Goal: Information Seeking & Learning: Learn about a topic

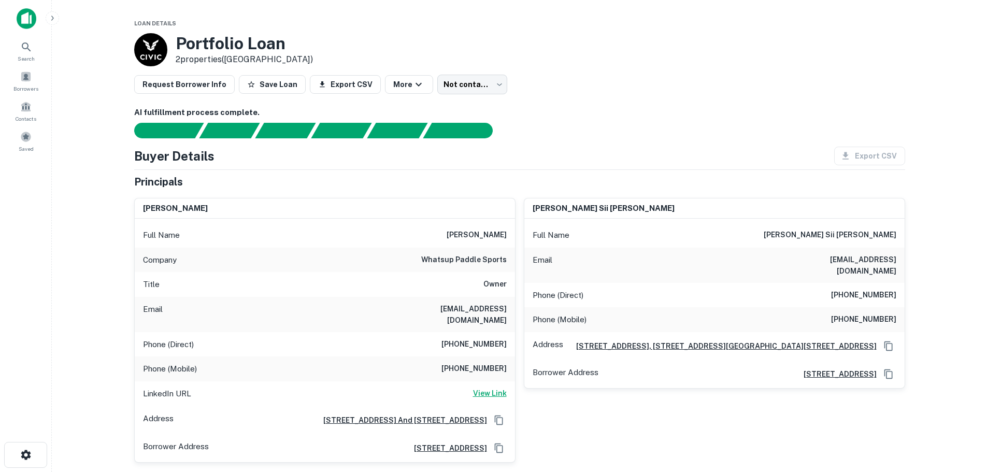
click at [499, 388] on h6 "View Link" at bounding box center [490, 393] width 34 height 11
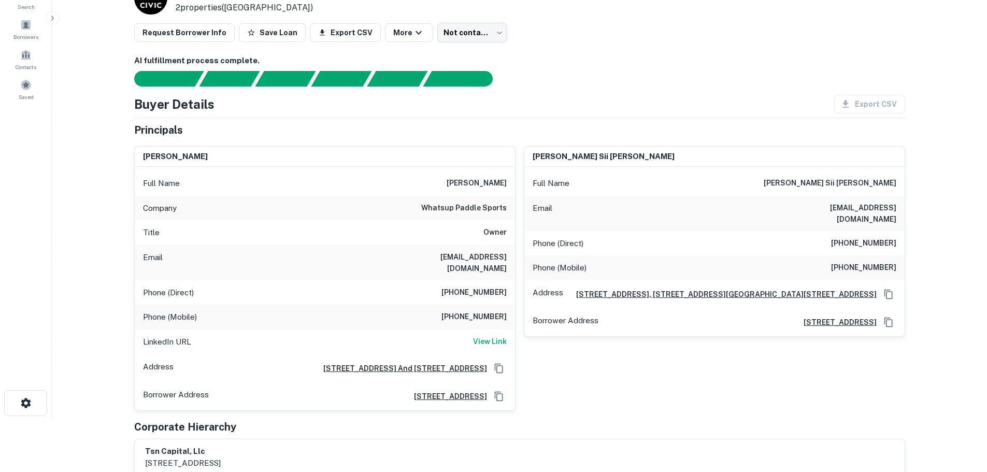
scroll to position [104, 0]
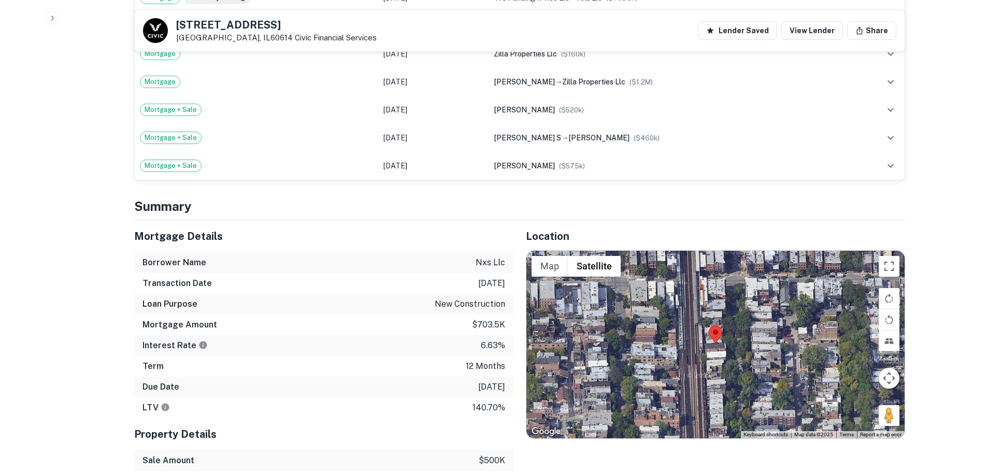
scroll to position [622, 0]
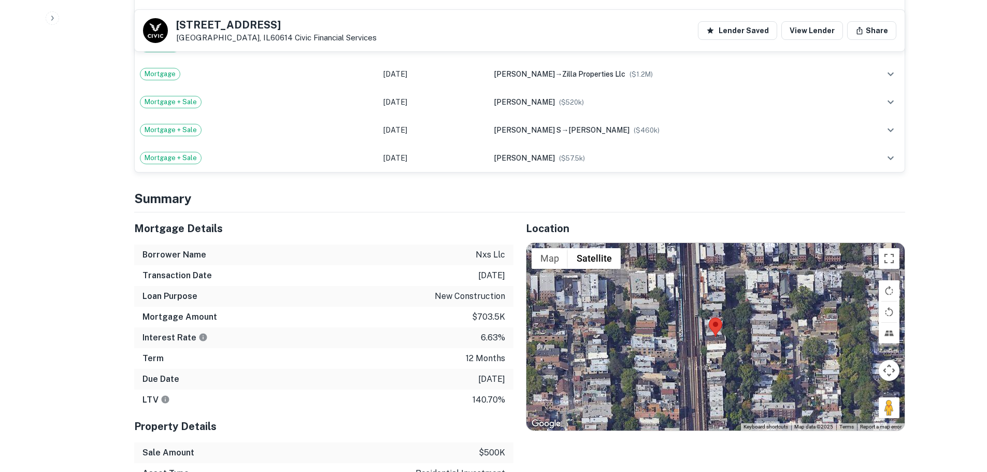
click at [713, 325] on div at bounding box center [716, 337] width 378 height 188
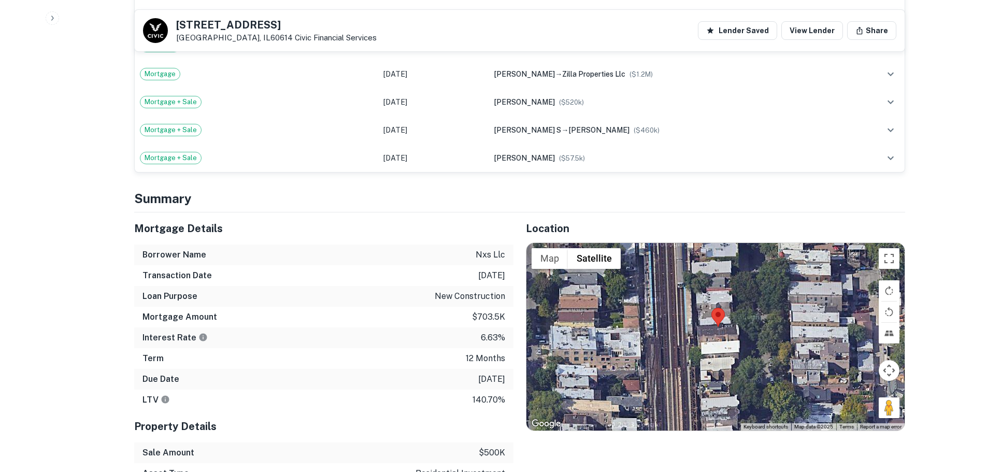
click at [710, 322] on div at bounding box center [716, 337] width 378 height 188
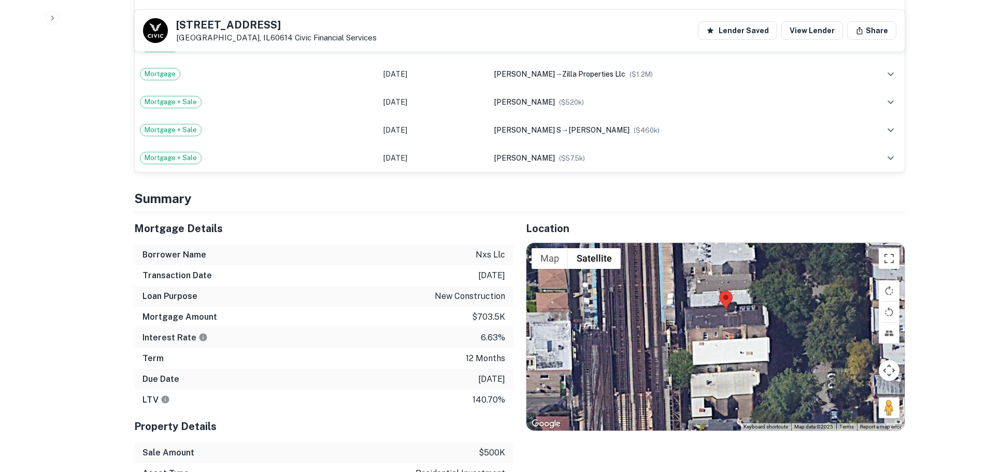
click at [711, 318] on div at bounding box center [716, 337] width 378 height 188
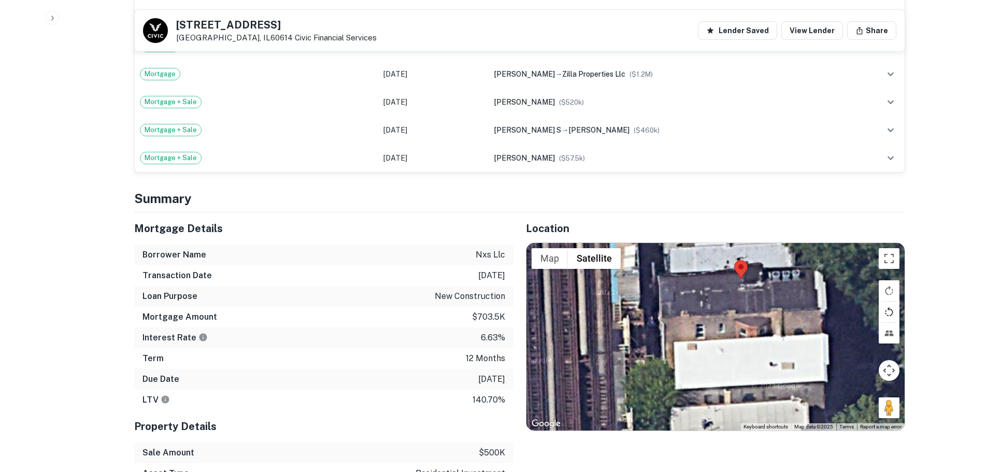
click at [890, 302] on button "Rotate map counterclockwise" at bounding box center [889, 312] width 21 height 21
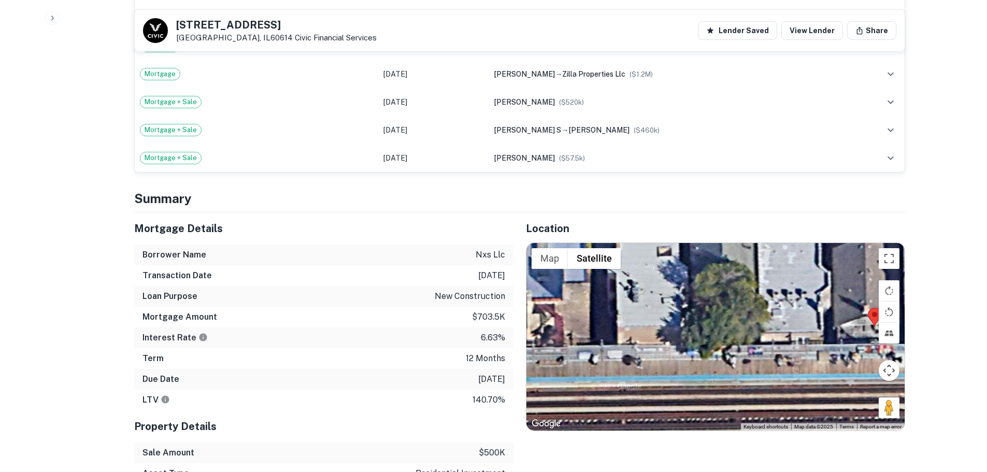
drag, startPoint x: 631, startPoint y: 325, endPoint x: 873, endPoint y: 336, distance: 242.3
click at [873, 336] on div at bounding box center [716, 337] width 378 height 188
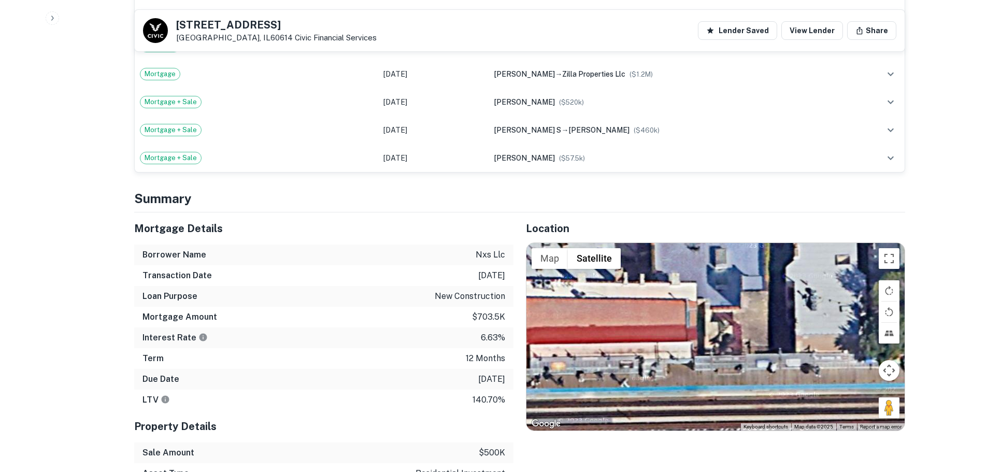
drag, startPoint x: 629, startPoint y: 334, endPoint x: 813, endPoint y: 344, distance: 184.7
click at [813, 344] on div at bounding box center [716, 337] width 378 height 188
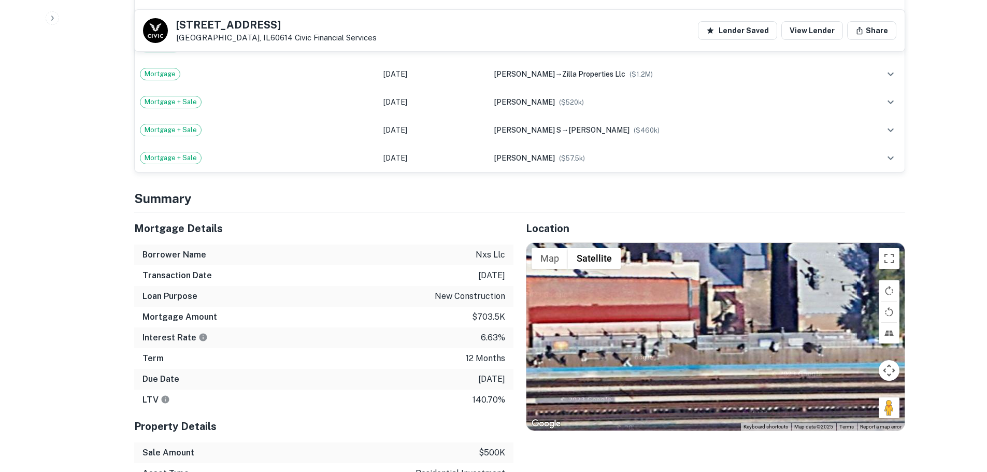
drag, startPoint x: 701, startPoint y: 346, endPoint x: 672, endPoint y: 334, distance: 31.6
click at [673, 334] on div at bounding box center [716, 337] width 378 height 188
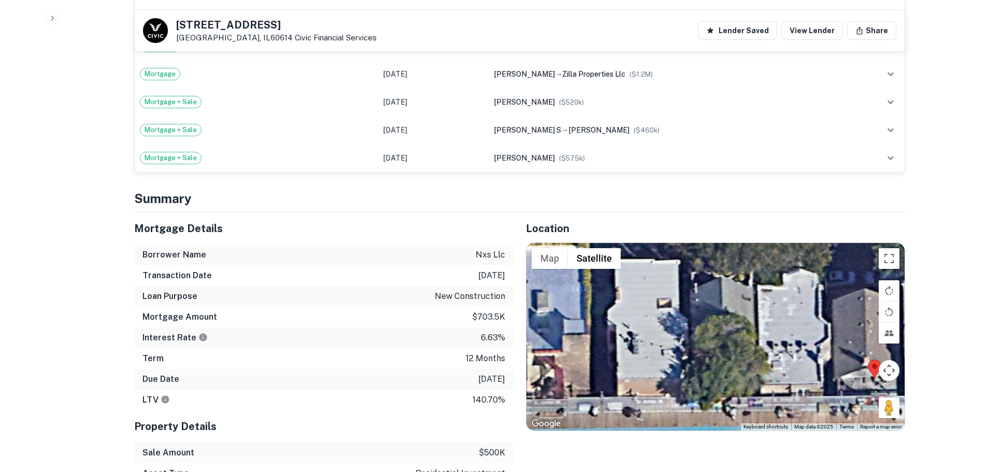
drag, startPoint x: 799, startPoint y: 325, endPoint x: 649, endPoint y: 379, distance: 159.0
click at [649, 379] on div at bounding box center [716, 337] width 378 height 188
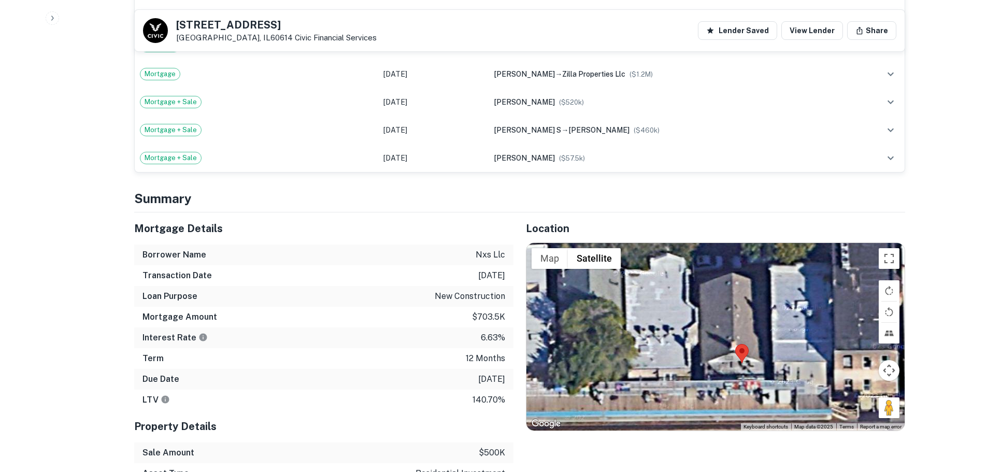
drag, startPoint x: 769, startPoint y: 356, endPoint x: 682, endPoint y: 331, distance: 90.9
click at [682, 331] on div at bounding box center [716, 337] width 378 height 188
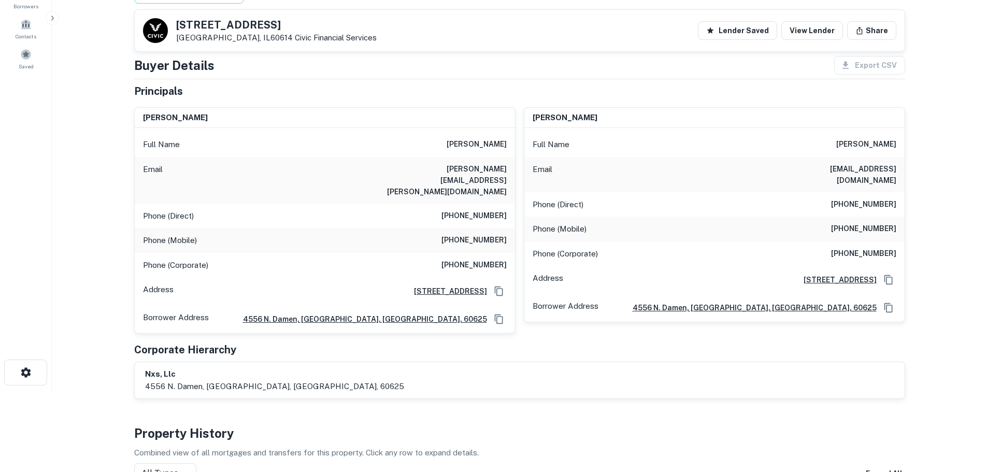
scroll to position [0, 0]
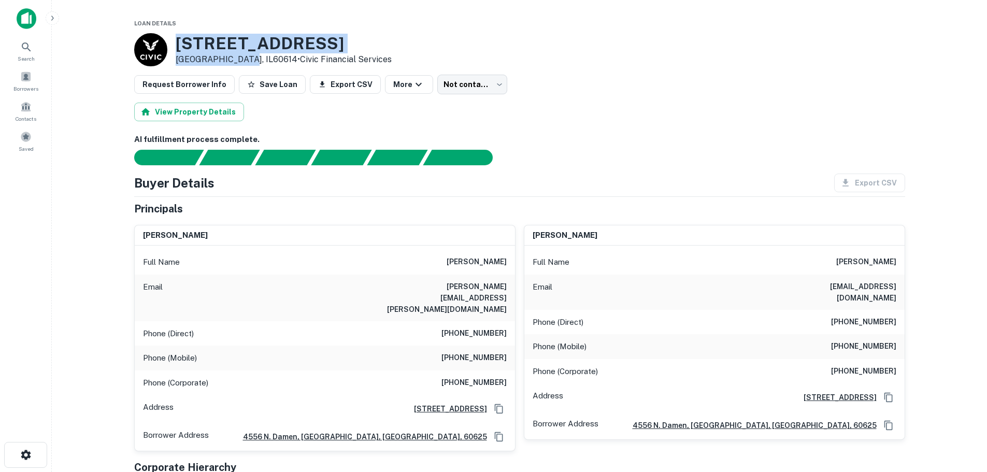
drag, startPoint x: 174, startPoint y: 42, endPoint x: 241, endPoint y: 60, distance: 69.6
click at [241, 60] on div "1952 N Bissell St Chicago, IL60614 • Civic Financial Services" at bounding box center [263, 49] width 258 height 33
copy div "1952 N Bissell St Chicago, IL60614"
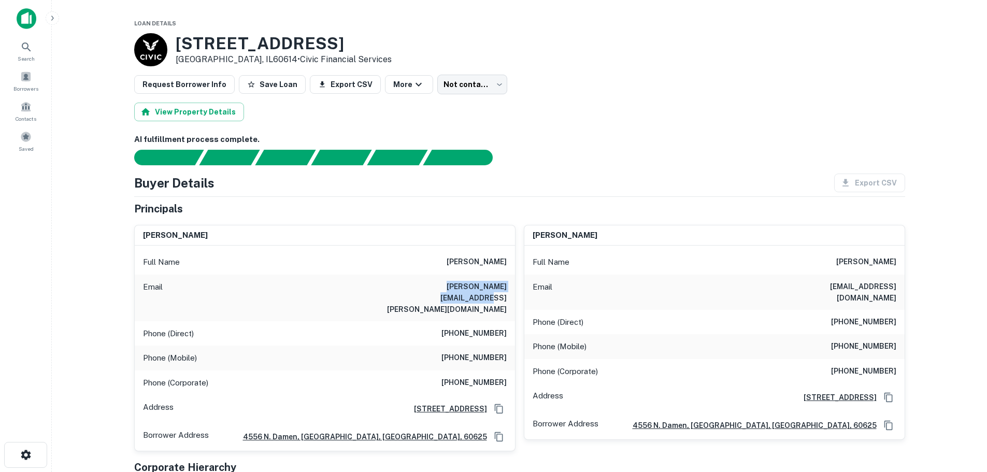
drag, startPoint x: 398, startPoint y: 288, endPoint x: 513, endPoint y: 296, distance: 115.4
click at [513, 296] on div "Email bryan.malkowski@gmail.com" at bounding box center [325, 298] width 380 height 47
copy h6 "bryan.malkowski@gmail.com"
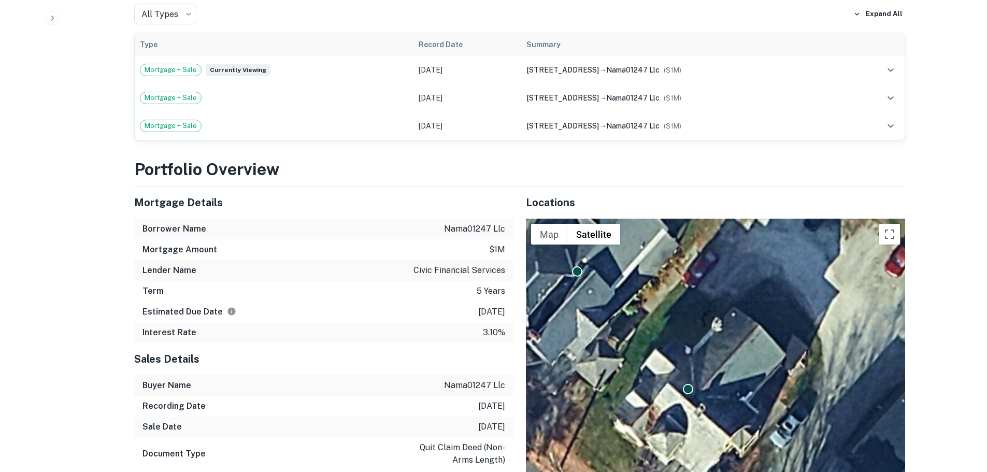
scroll to position [570, 0]
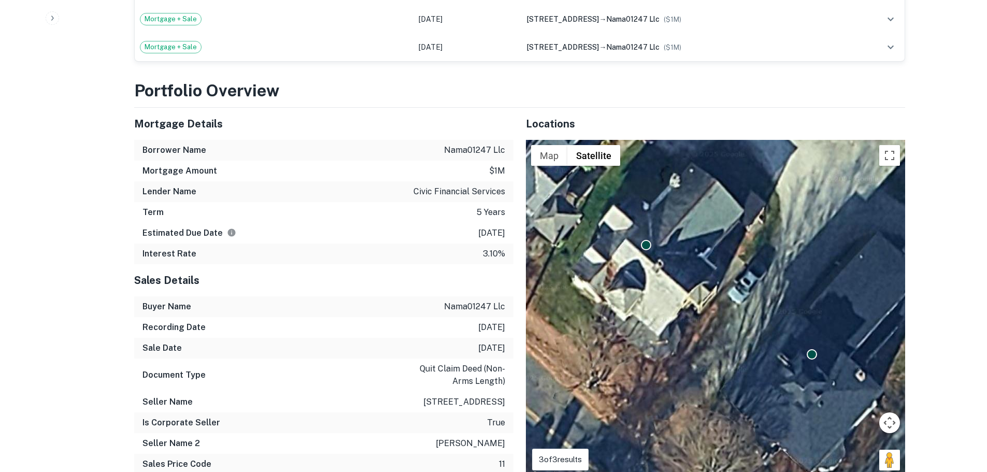
drag, startPoint x: 673, startPoint y: 236, endPoint x: 654, endPoint y: 204, distance: 37.2
click at [654, 204] on div "To activate drag with keyboard, press Alt + Enter. Once in keyboard drag state,…" at bounding box center [715, 311] width 379 height 343
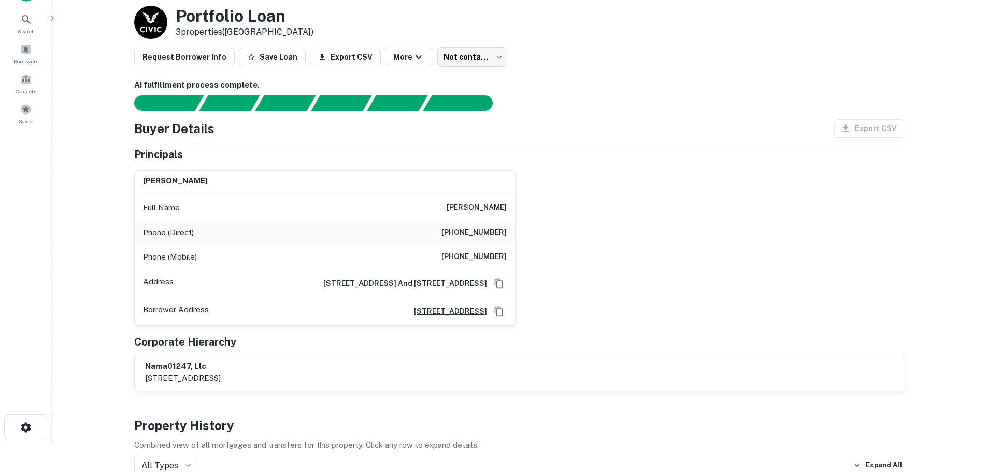
scroll to position [0, 0]
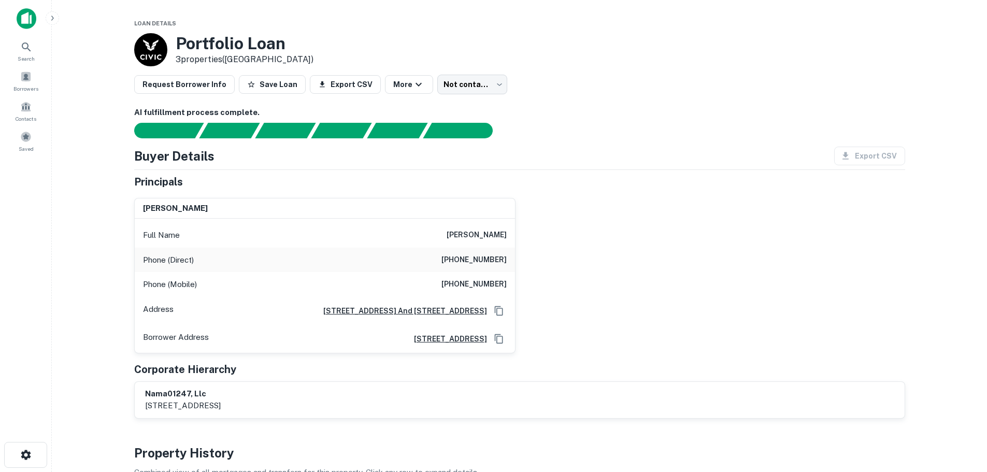
drag, startPoint x: 439, startPoint y: 234, endPoint x: 517, endPoint y: 236, distance: 77.8
click at [517, 236] on div "sandra a zeppieri Full Name sandra a zeppieri Phone (Direct) (413) 458-1616 Pho…" at bounding box center [515, 272] width 779 height 164
copy h6 "sandra a zeppieri"
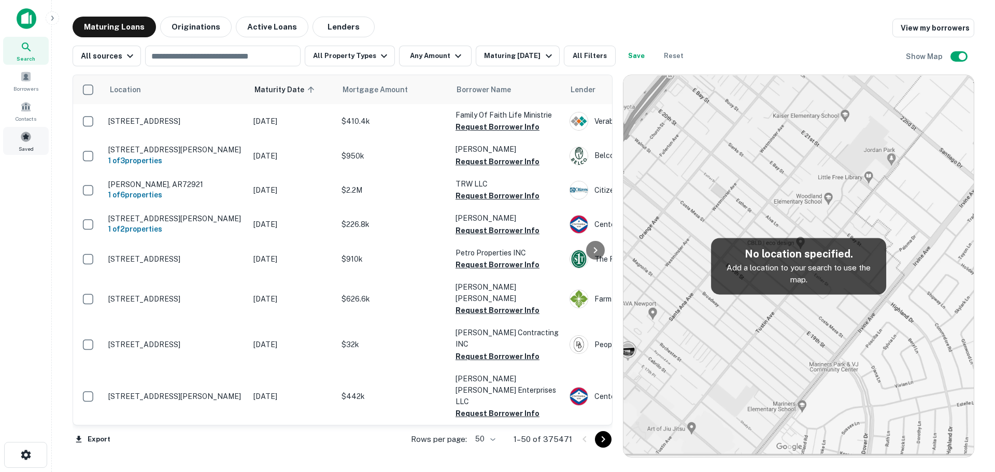
click at [29, 137] on span at bounding box center [25, 136] width 11 height 11
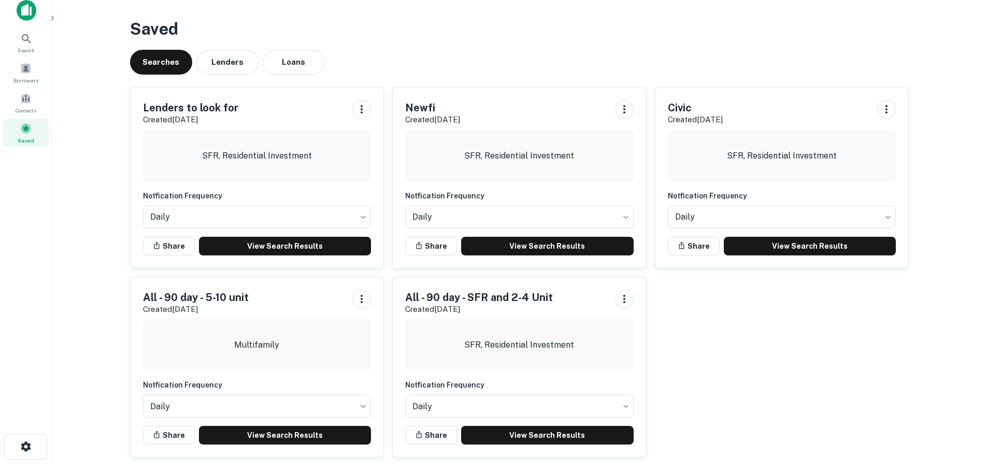
scroll to position [10, 0]
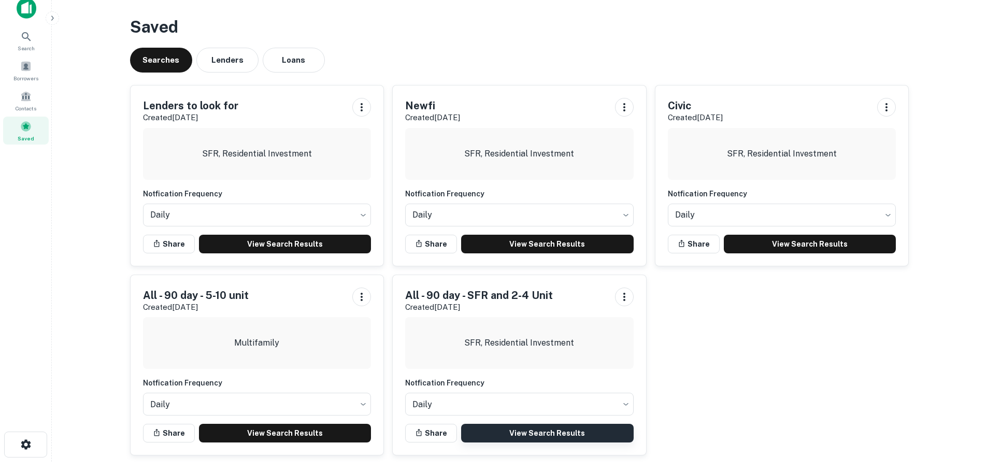
click at [579, 436] on link "View Search Results" at bounding box center [547, 433] width 173 height 19
click at [31, 70] on span at bounding box center [25, 66] width 11 height 11
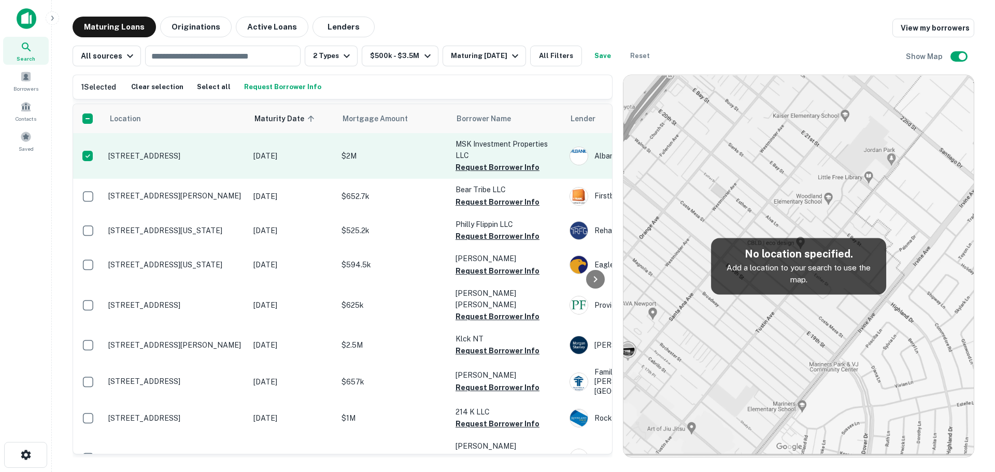
click at [89, 168] on td at bounding box center [88, 156] width 30 height 46
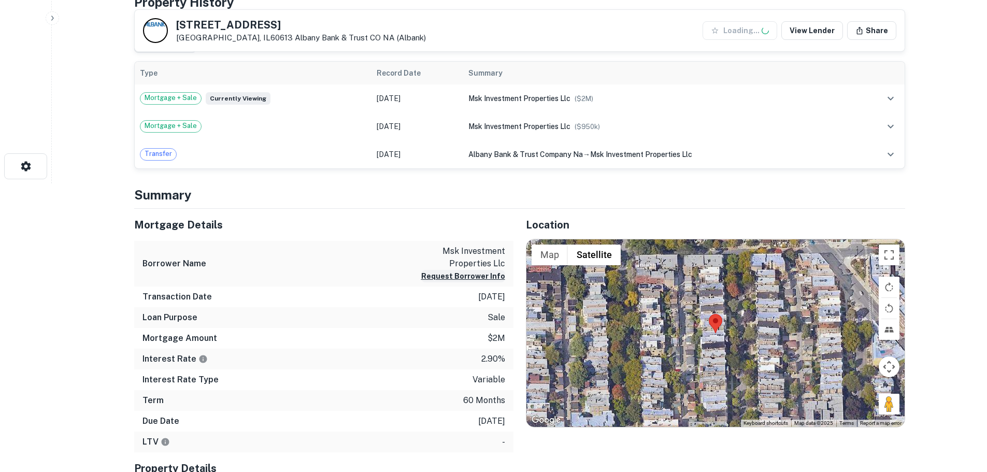
scroll to position [363, 0]
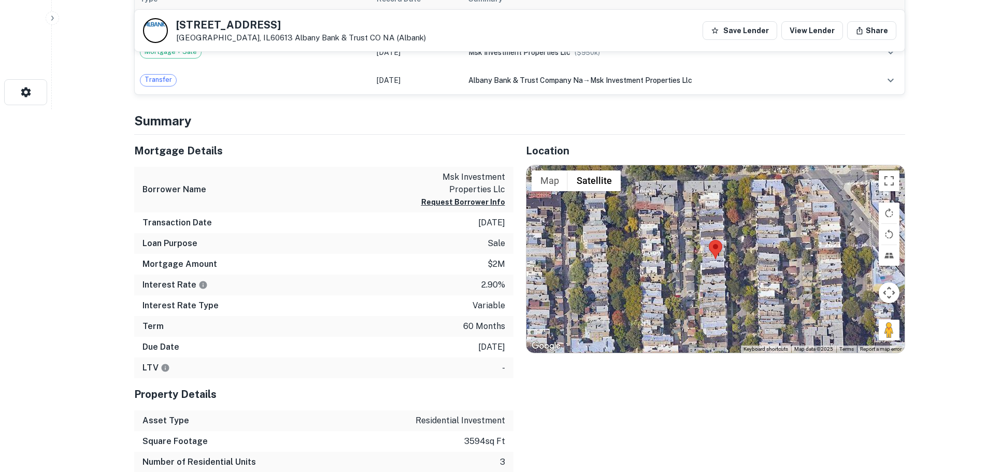
click at [720, 269] on div at bounding box center [716, 259] width 378 height 188
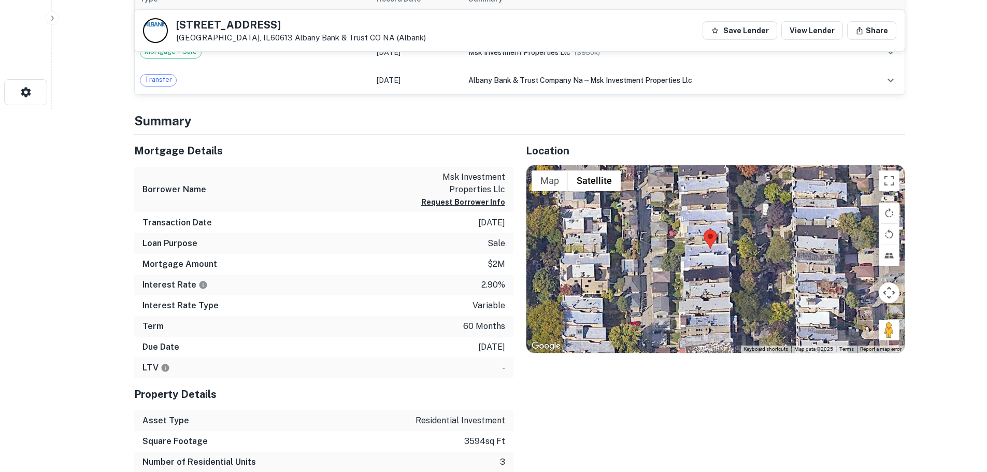
click at [710, 261] on div at bounding box center [716, 259] width 378 height 188
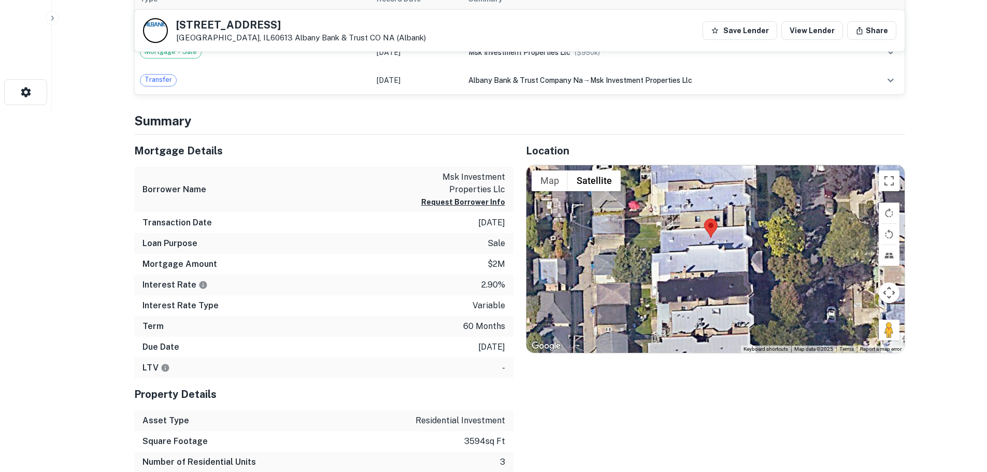
click at [716, 240] on div at bounding box center [716, 259] width 378 height 188
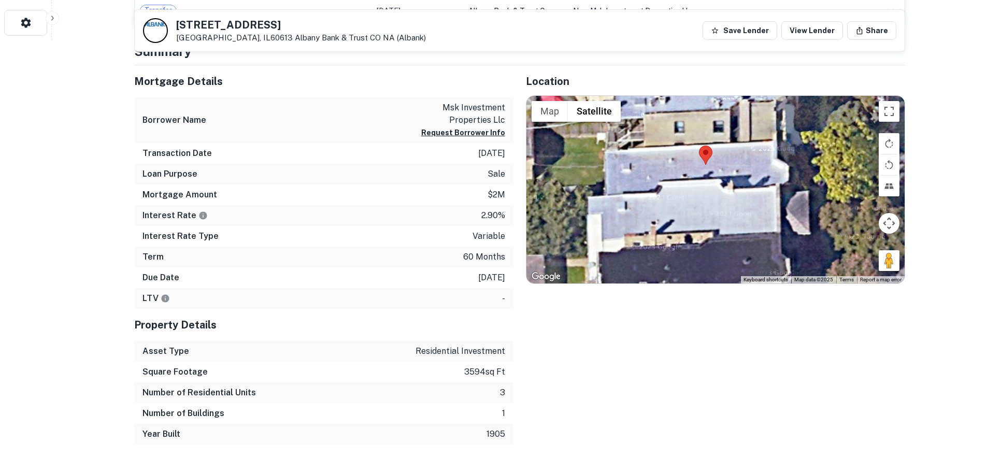
scroll to position [415, 0]
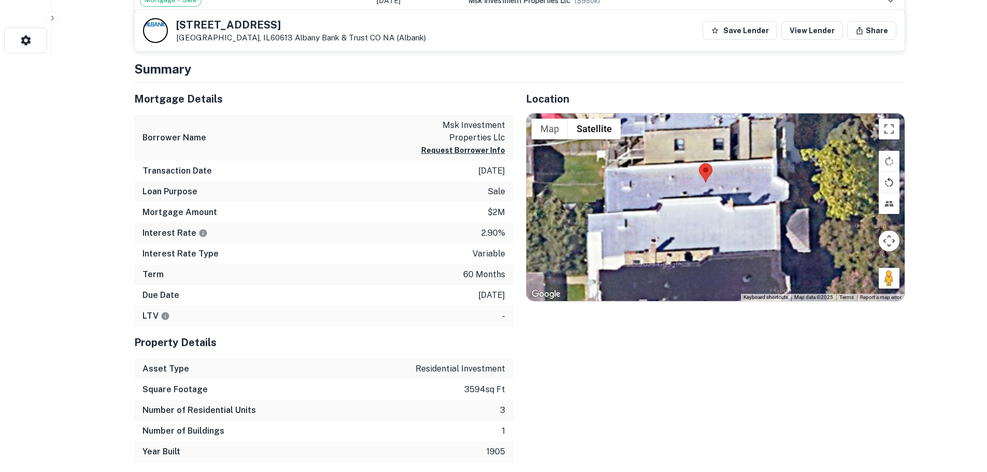
click at [891, 181] on button "Rotate map counterclockwise" at bounding box center [889, 182] width 21 height 21
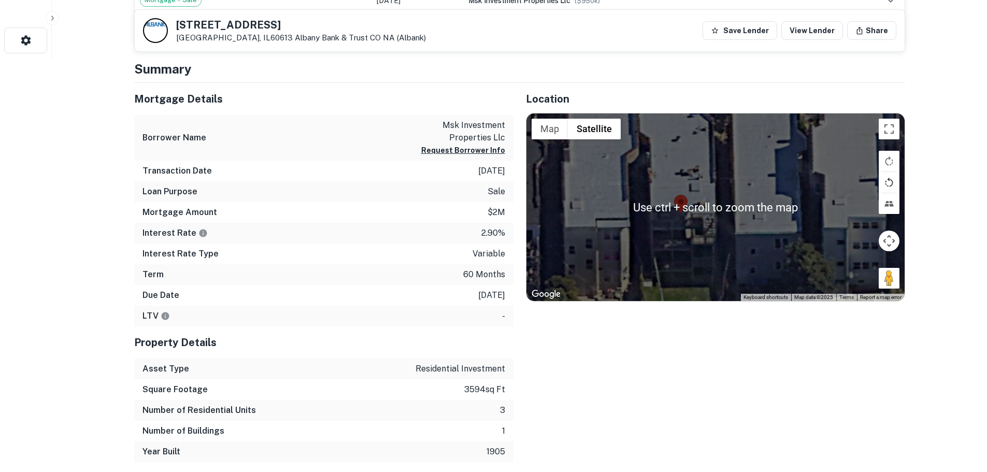
scroll to position [363, 0]
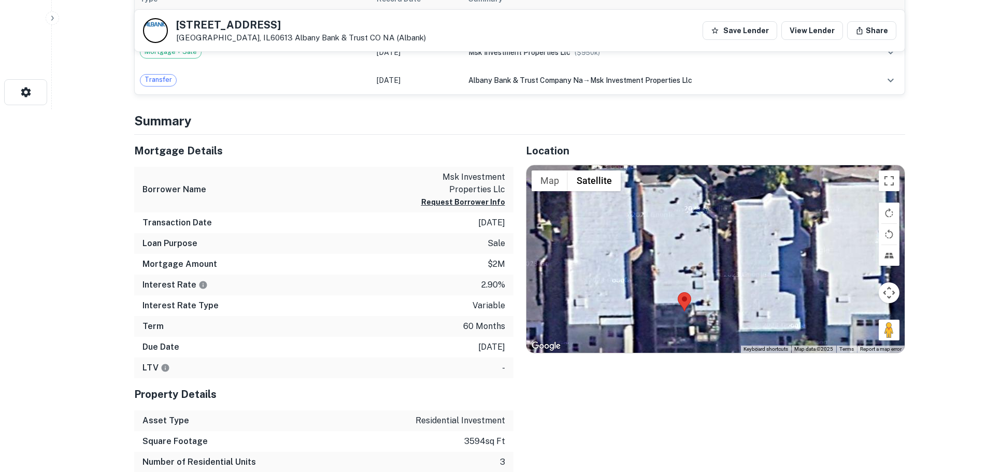
drag, startPoint x: 702, startPoint y: 245, endPoint x: 705, endPoint y: 291, distance: 45.7
click at [705, 291] on div at bounding box center [716, 259] width 378 height 188
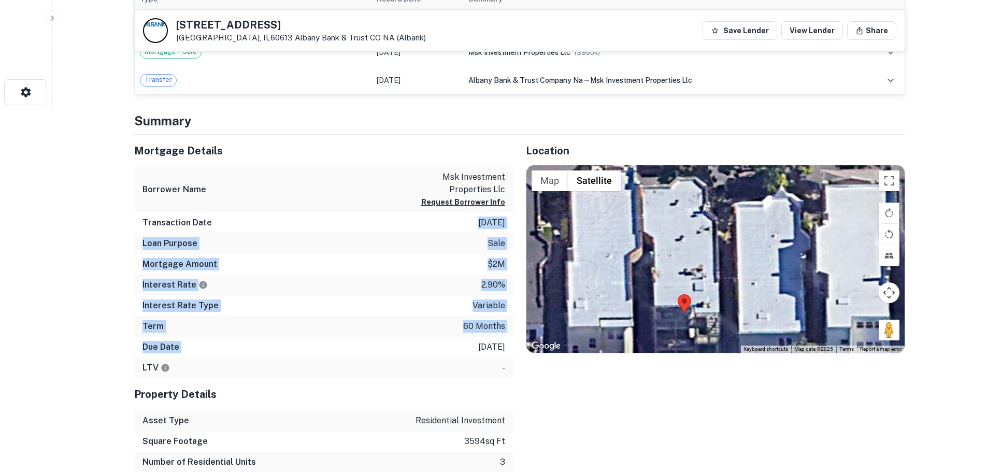
drag, startPoint x: 359, startPoint y: 321, endPoint x: 311, endPoint y: 219, distance: 113.4
click at [311, 219] on div "Mortgage Details Borrower Name msk investment properties llc Request Borrower I…" at bounding box center [323, 257] width 379 height 244
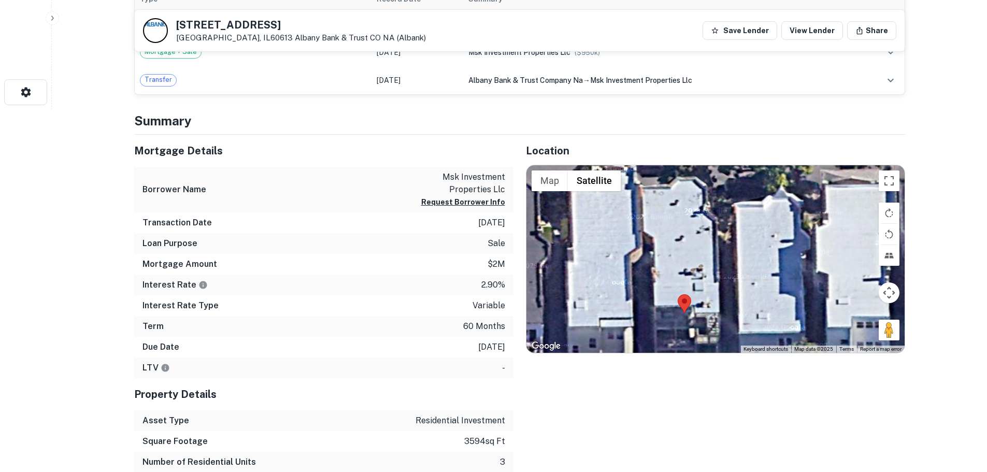
click at [324, 155] on h5 "Mortgage Details" at bounding box center [323, 151] width 379 height 16
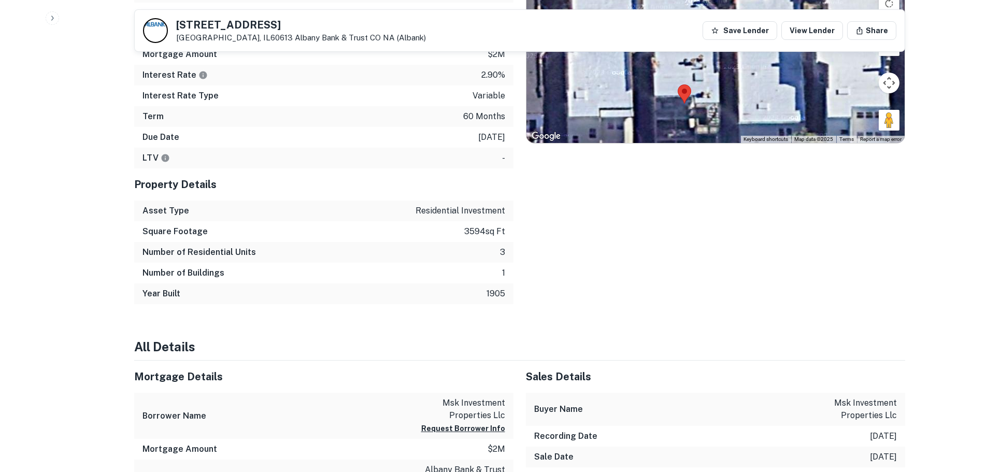
scroll to position [570, 0]
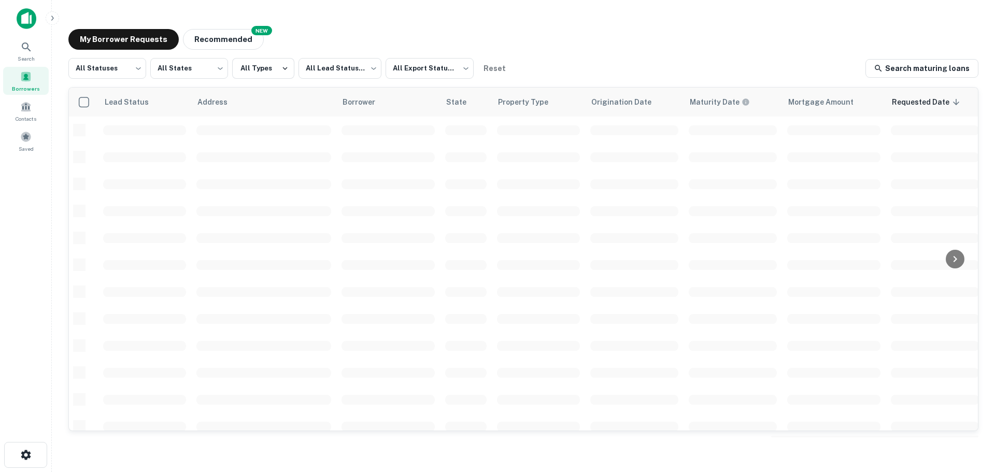
click at [235, 101] on span "Address" at bounding box center [219, 102] width 44 height 12
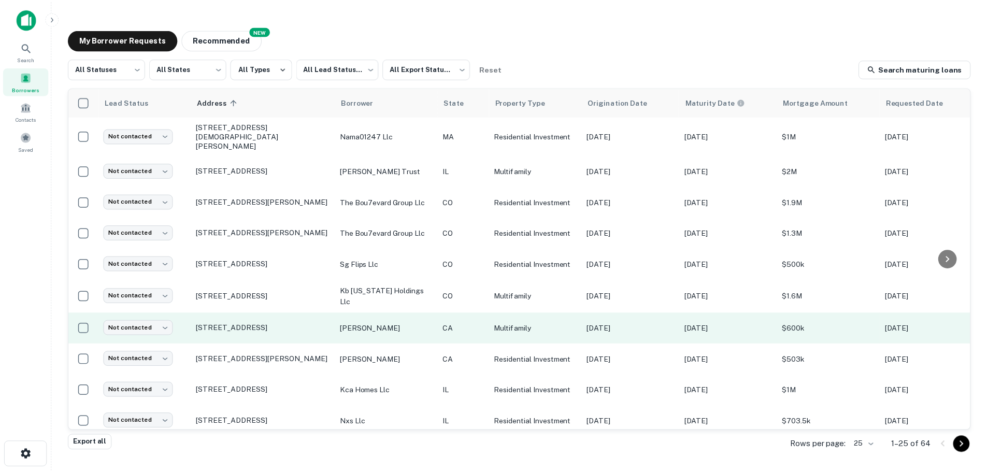
scroll to position [415, 0]
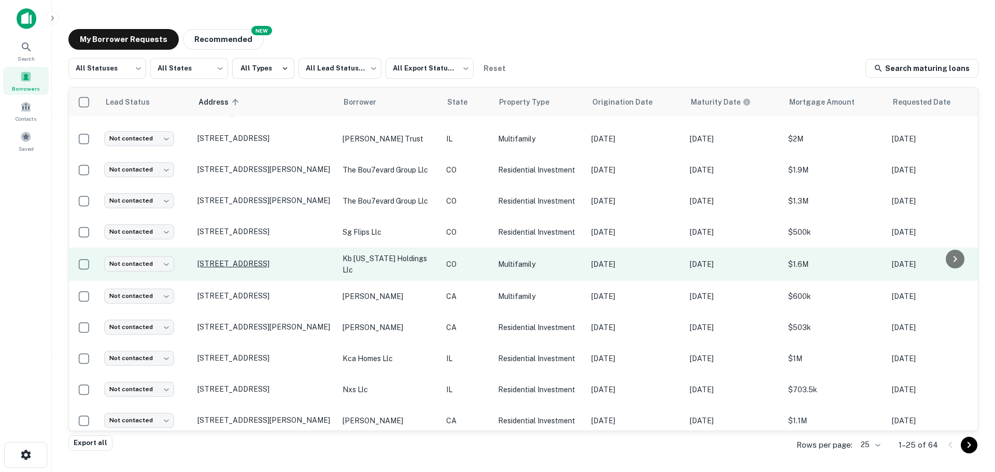
click at [288, 259] on p "1666 Clinton St Aurora, CO80010" at bounding box center [264, 263] width 135 height 9
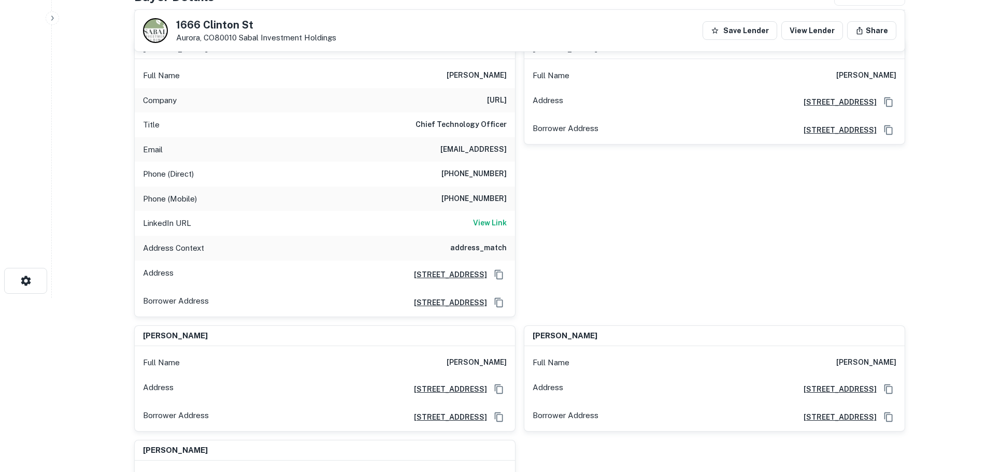
scroll to position [155, 0]
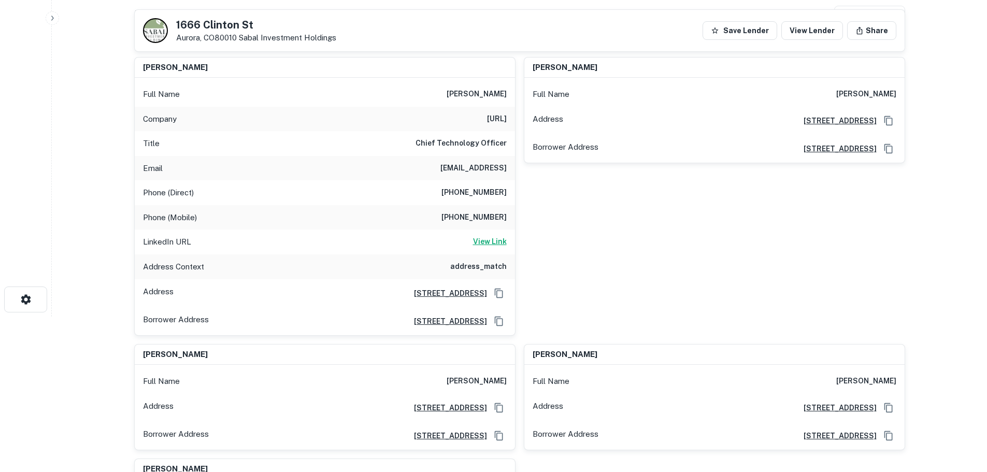
click at [494, 242] on h6 "View Link" at bounding box center [490, 241] width 34 height 11
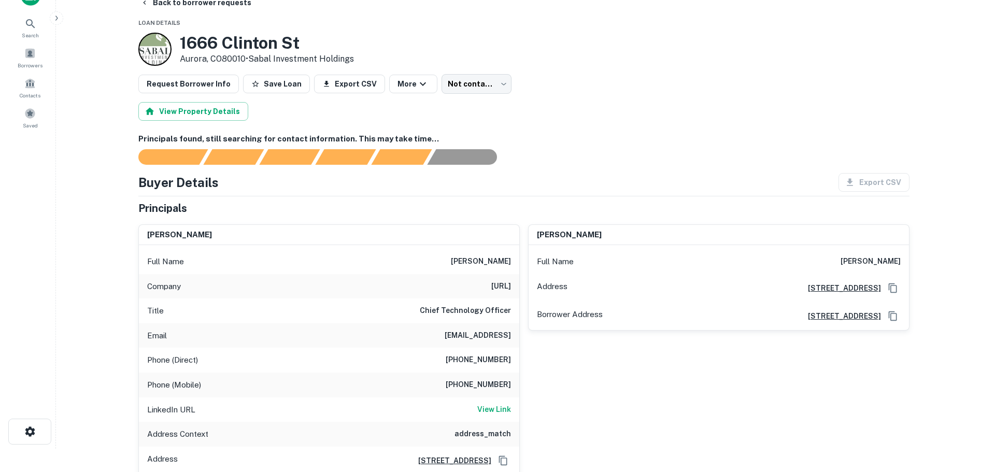
scroll to position [0, 0]
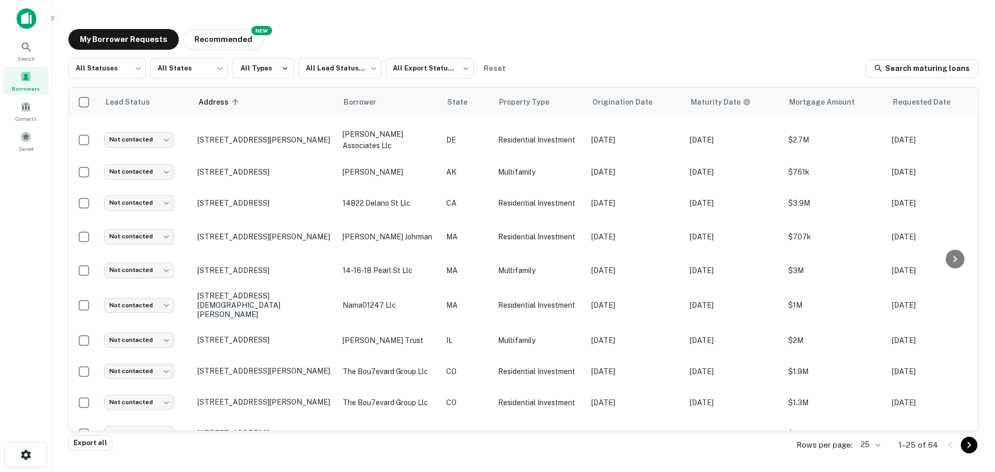
scroll to position [160, 0]
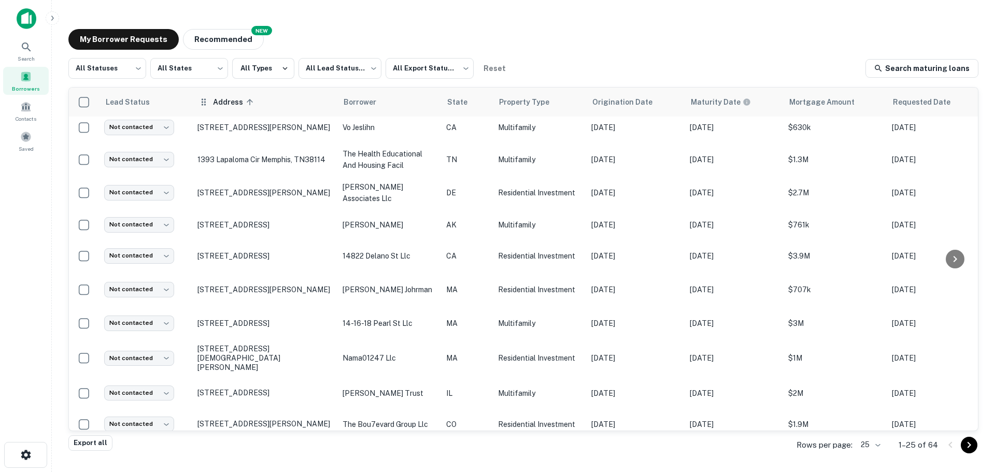
click at [232, 103] on span "Address sorted ascending" at bounding box center [235, 102] width 44 height 12
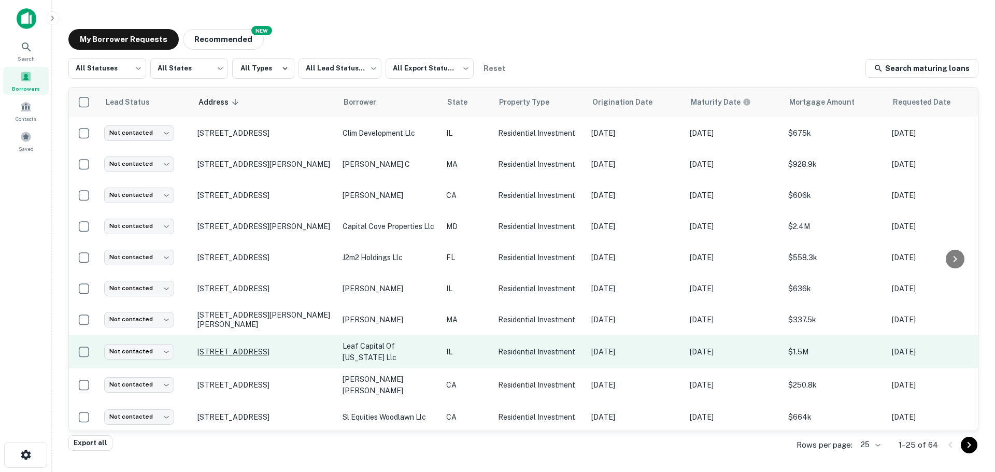
scroll to position [495, 0]
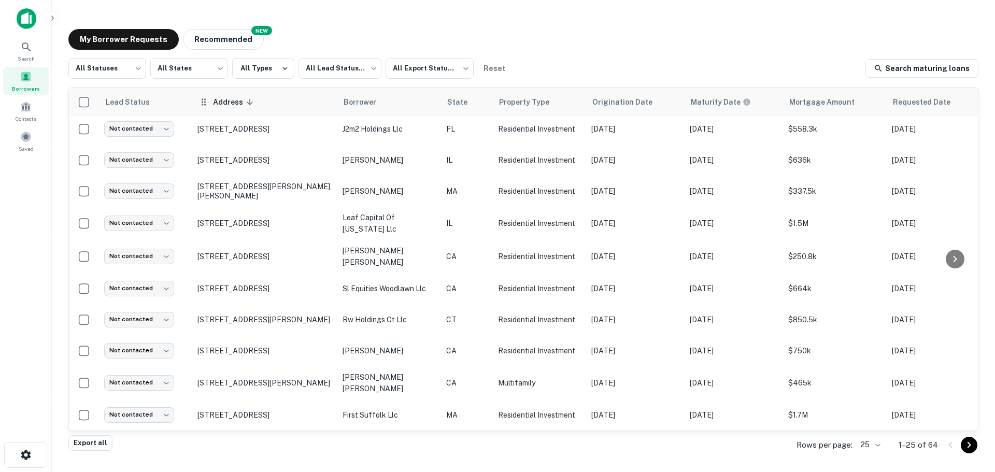
click at [234, 109] on th "Address sorted descending" at bounding box center [264, 102] width 145 height 29
click at [230, 101] on span "Address sorted descending" at bounding box center [235, 102] width 44 height 12
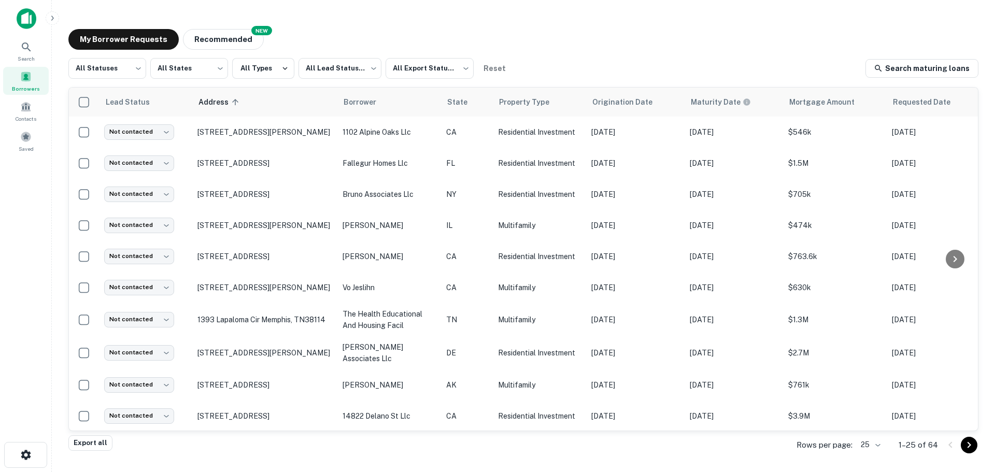
click at [877, 446] on body "Search Borrowers Contacts Saved My Borrower Requests NEW Recommended All Status…" at bounding box center [497, 236] width 995 height 472
click at [872, 450] on li "1000" at bounding box center [870, 450] width 35 height 19
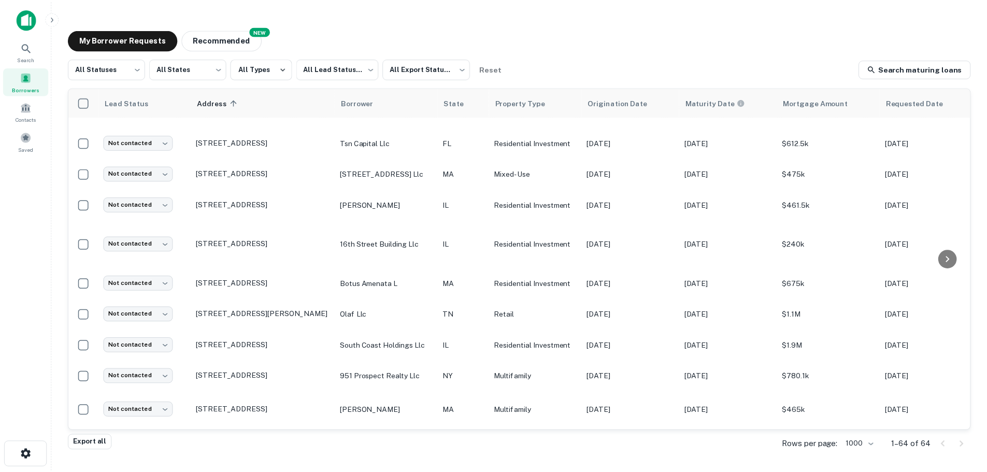
scroll to position [1735, 0]
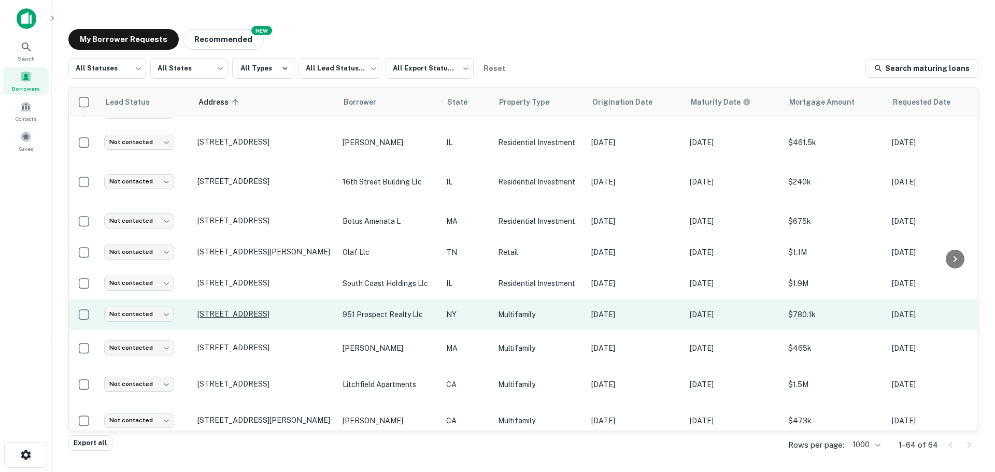
click at [260, 309] on p "951 Prospect Pl Brooklyn, NY11213" at bounding box center [264, 313] width 135 height 9
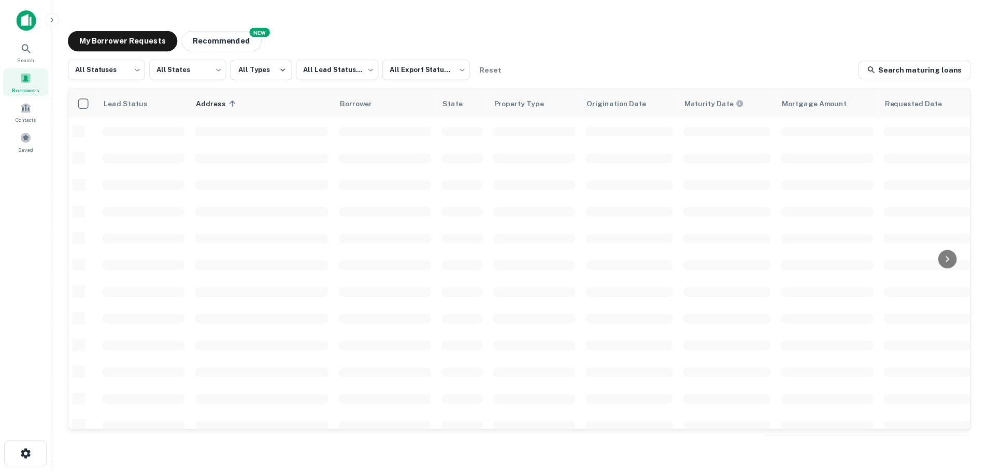
scroll to position [367, 0]
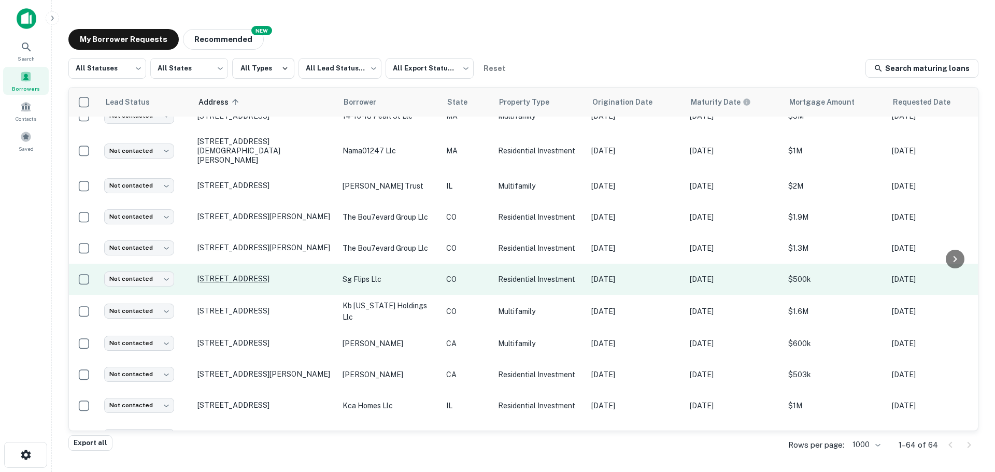
click at [279, 274] on p "1582 Perry St Denver, CO80204" at bounding box center [264, 278] width 135 height 9
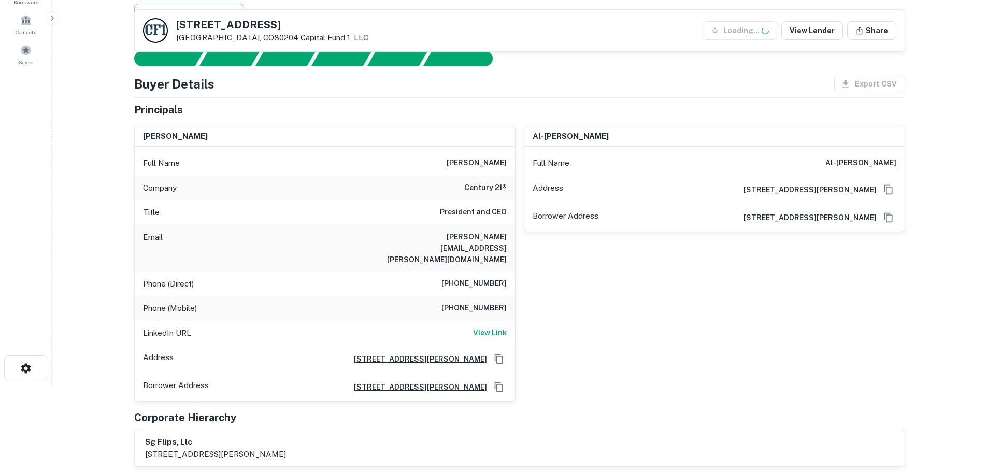
scroll to position [155, 0]
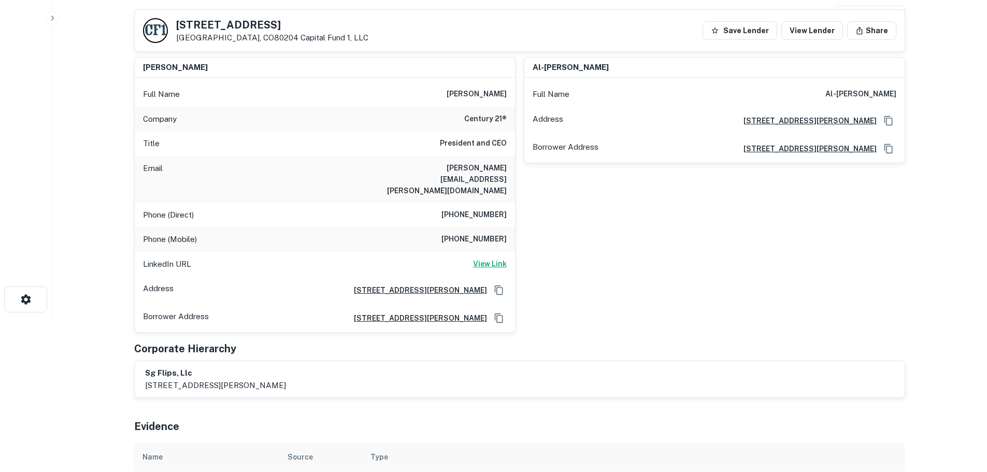
click at [492, 258] on h6 "View Link" at bounding box center [490, 263] width 34 height 11
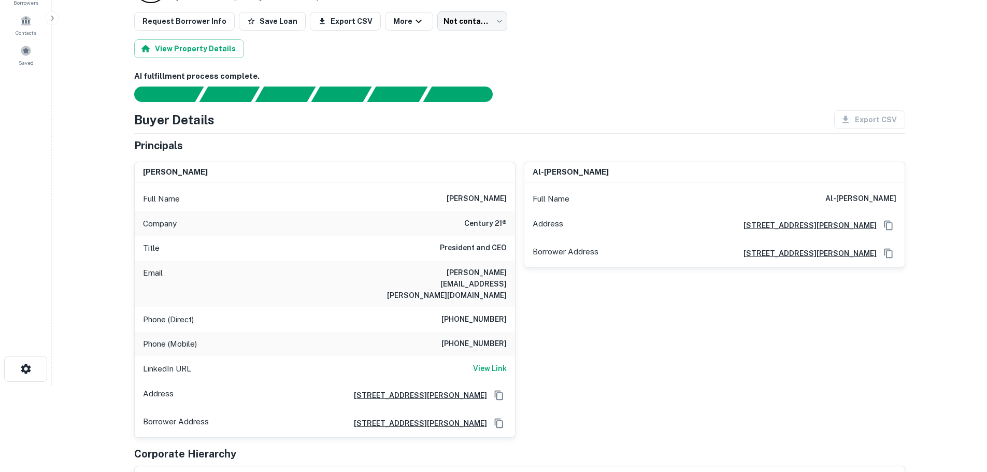
scroll to position [104, 0]
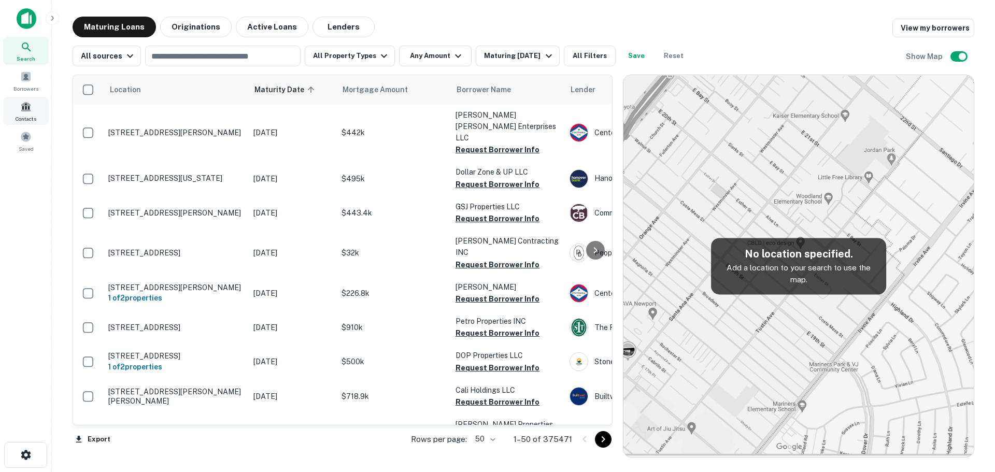
click at [34, 111] on div "Contacts" at bounding box center [26, 111] width 46 height 28
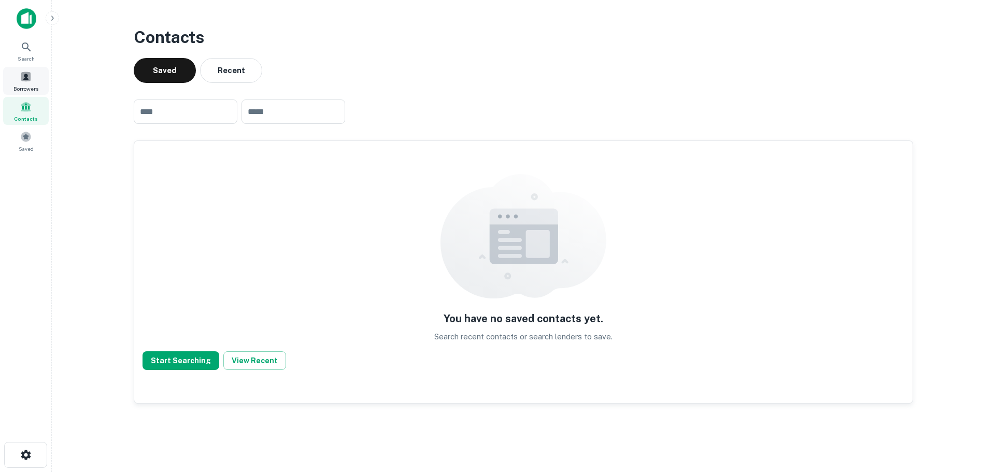
click at [29, 78] on span at bounding box center [25, 76] width 11 height 11
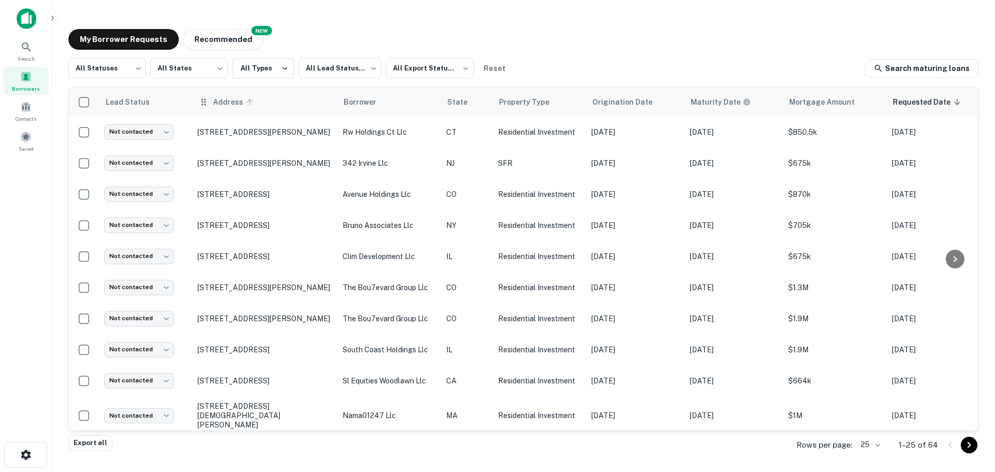
click at [228, 98] on span "Address" at bounding box center [235, 102] width 44 height 12
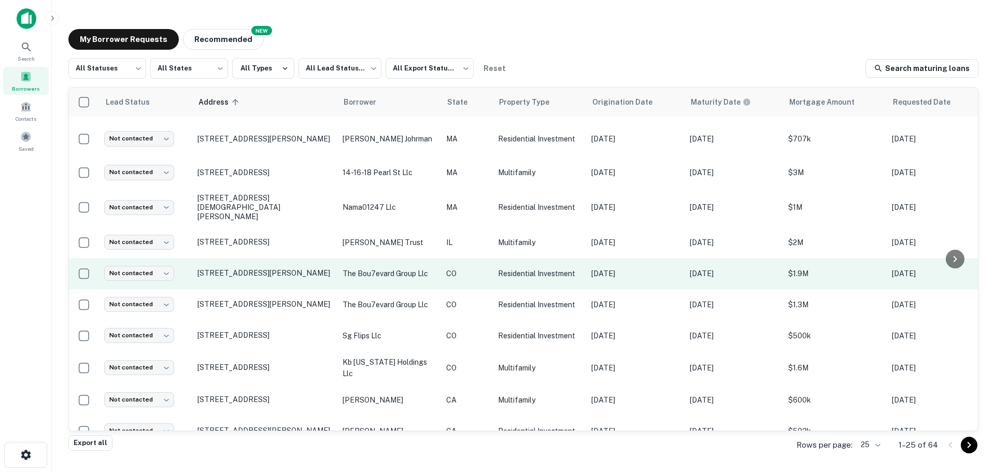
scroll to position [478, 0]
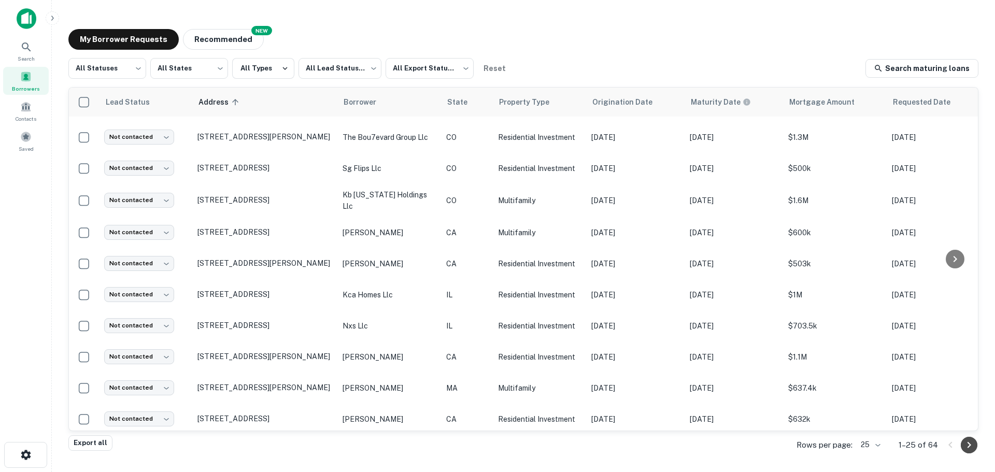
click at [969, 444] on icon "Go to next page" at bounding box center [969, 445] width 12 height 12
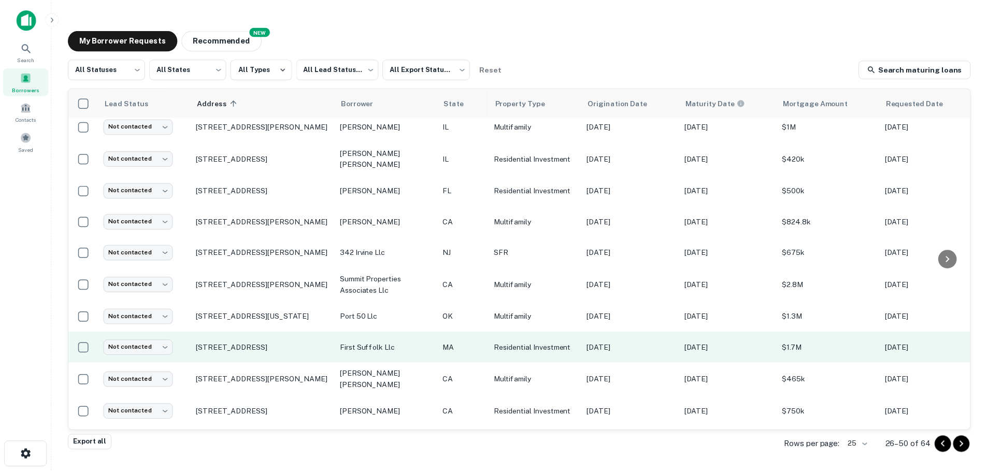
scroll to position [166, 0]
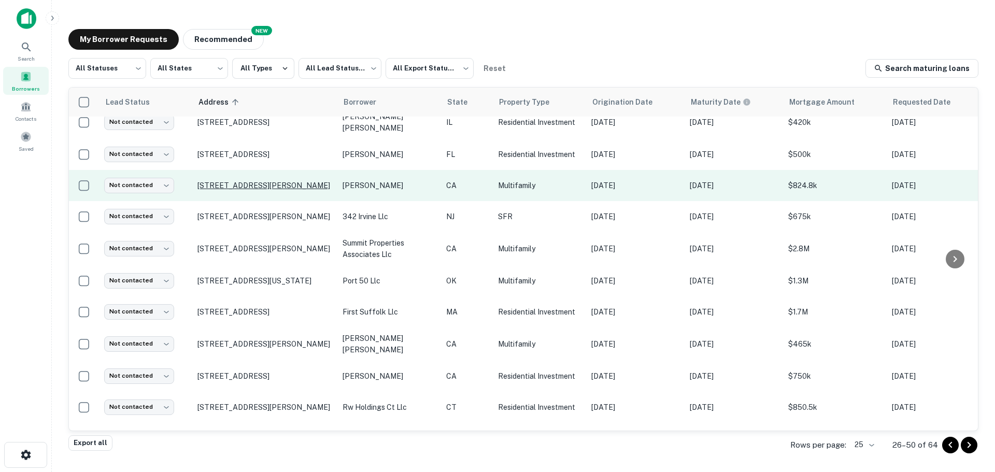
click at [279, 185] on p "334 Chesley Ave Richmond, CA94801" at bounding box center [264, 185] width 135 height 9
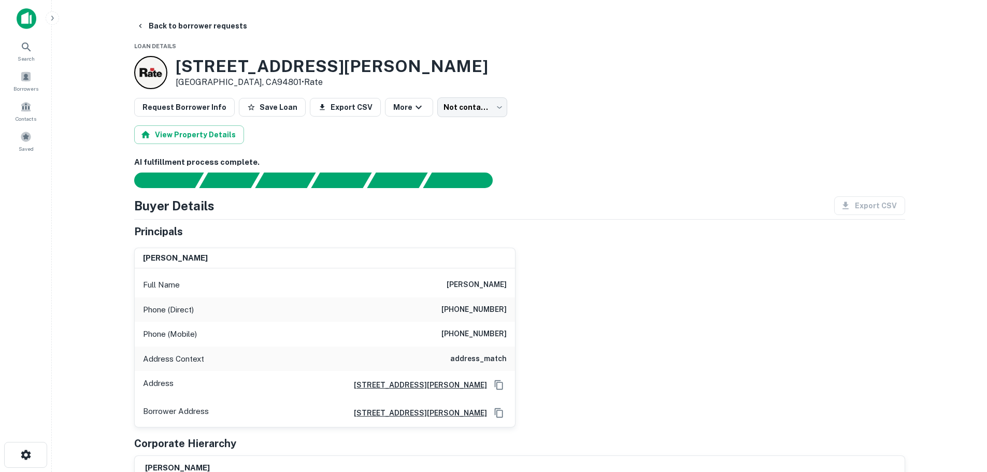
scroll to position [52, 0]
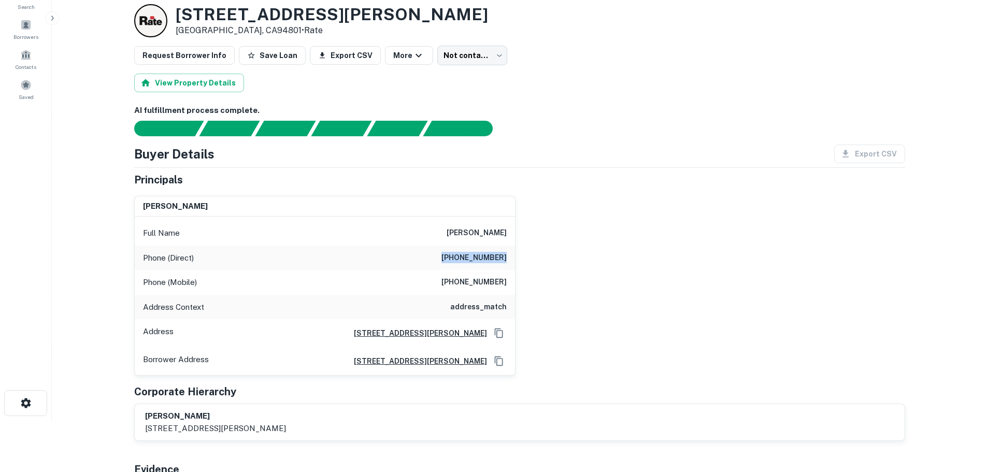
drag, startPoint x: 453, startPoint y: 256, endPoint x: 509, endPoint y: 260, distance: 56.6
click at [509, 260] on div "Phone (Direct) (760) 747-3106" at bounding box center [325, 258] width 380 height 25
copy h6 "(760) 747-3106"
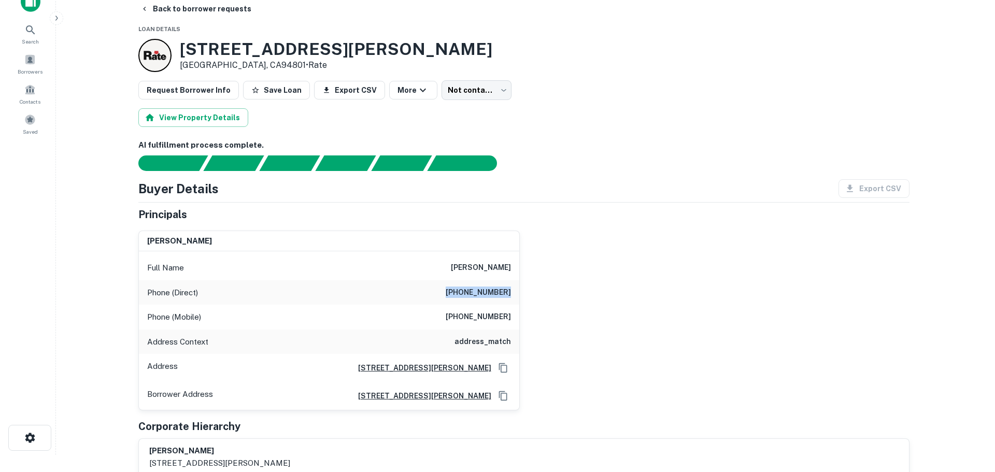
scroll to position [0, 0]
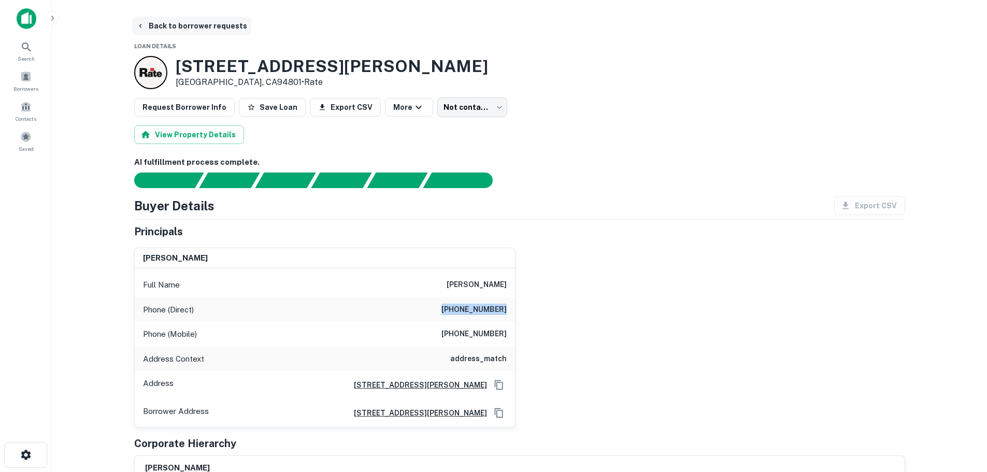
click at [187, 31] on button "Back to borrower requests" at bounding box center [191, 26] width 119 height 19
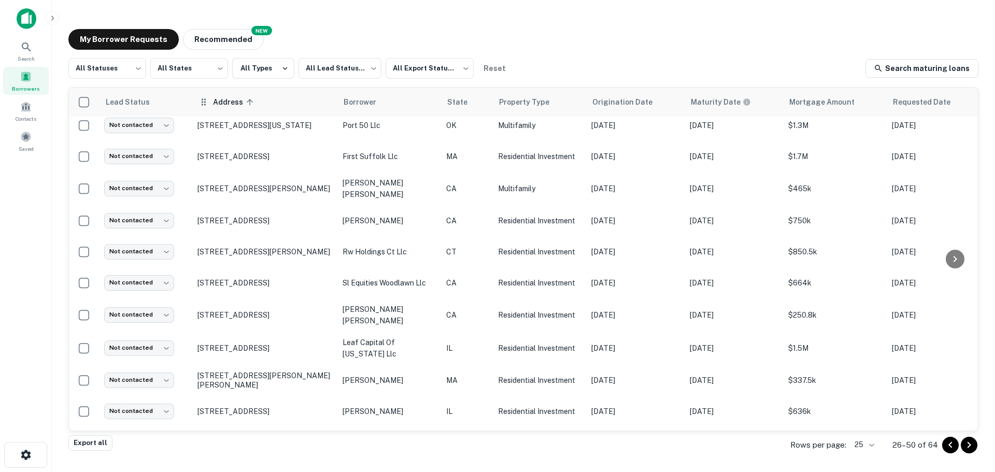
scroll to position [11, 0]
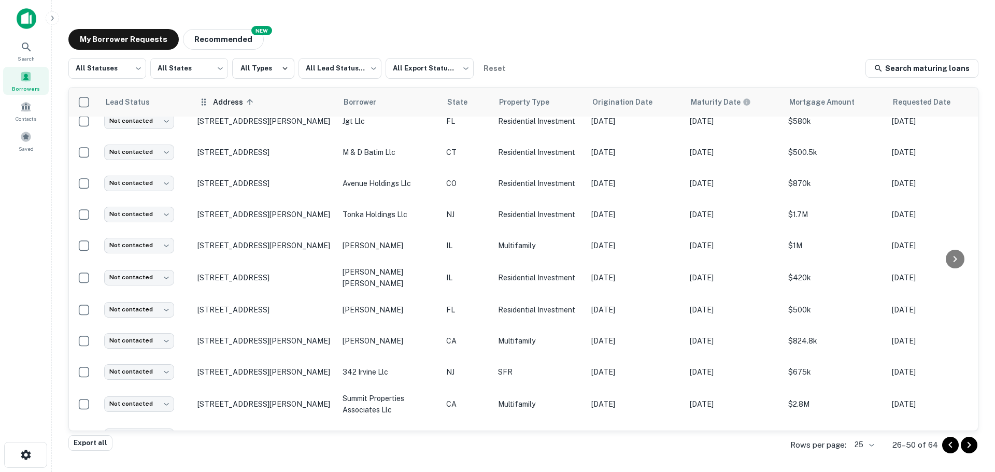
click at [231, 107] on span "Address sorted ascending" at bounding box center [235, 102] width 44 height 12
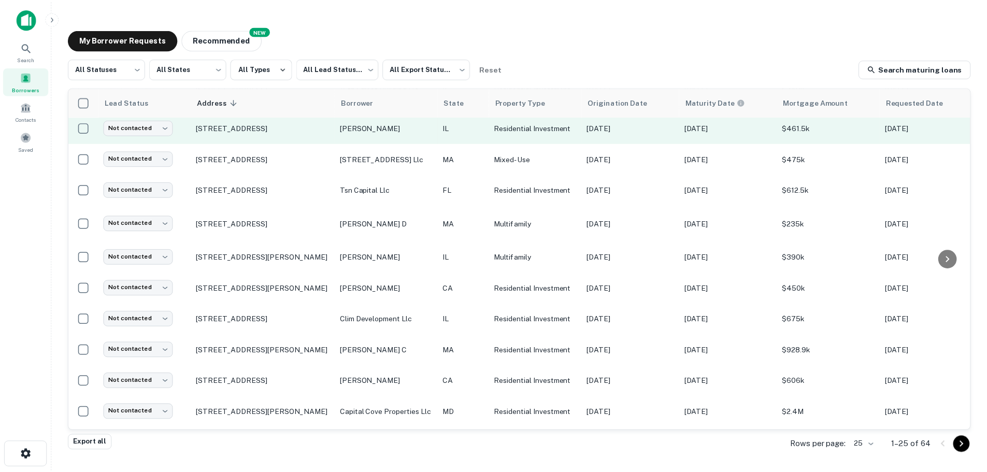
scroll to position [115, 0]
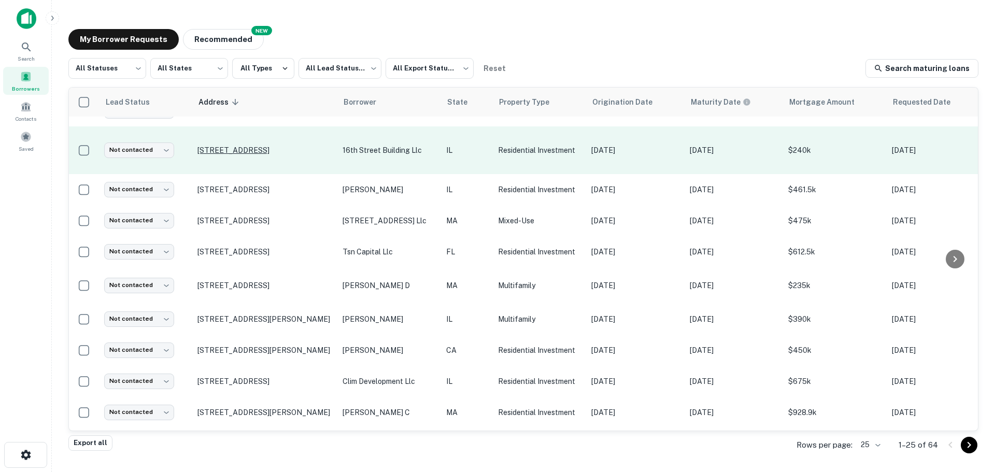
click at [246, 151] on p "6714 16th St Berwyn, IL60402" at bounding box center [264, 150] width 135 height 9
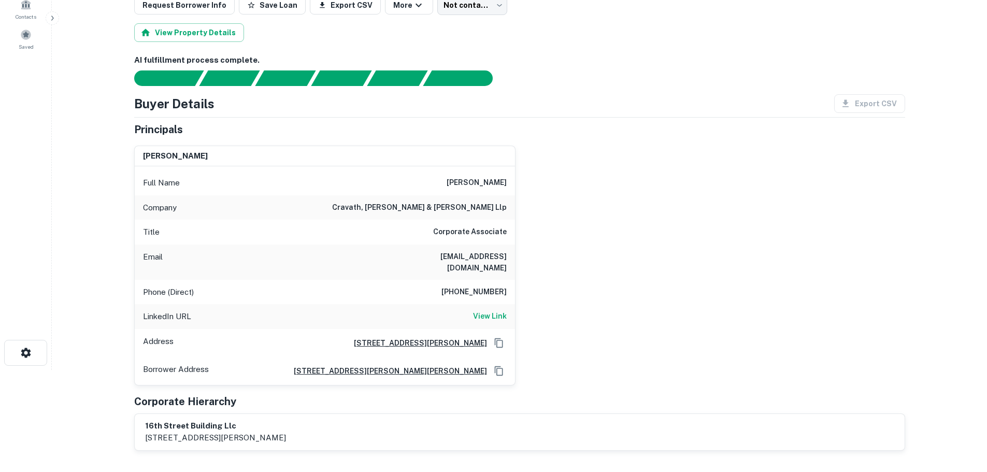
scroll to position [104, 0]
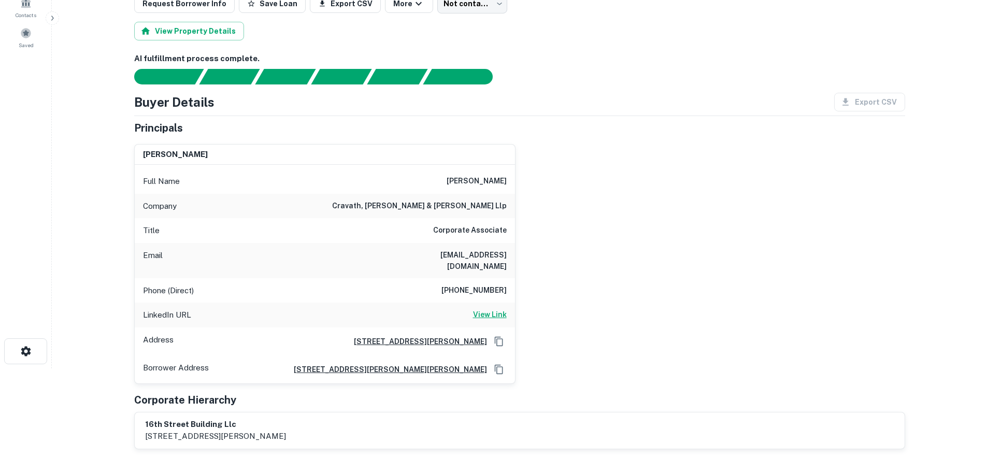
click at [500, 309] on h6 "View Link" at bounding box center [490, 314] width 34 height 11
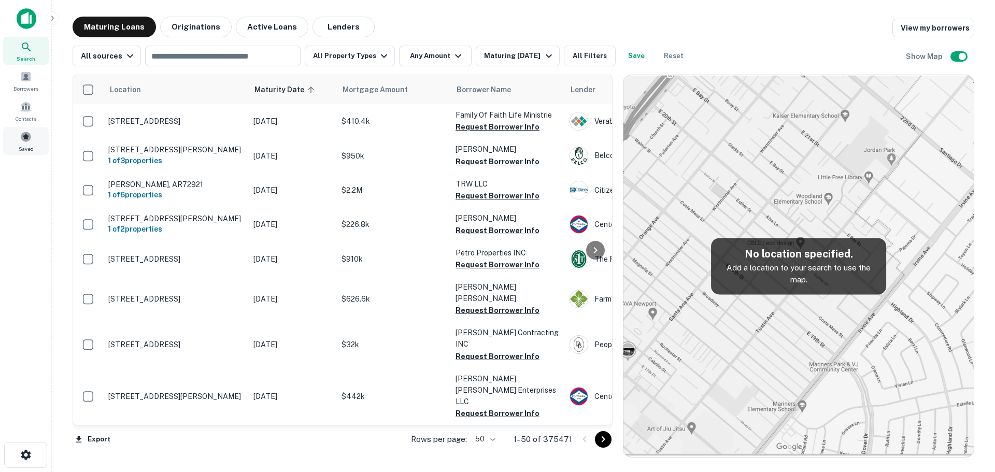
click at [26, 144] on div "Saved" at bounding box center [26, 141] width 46 height 28
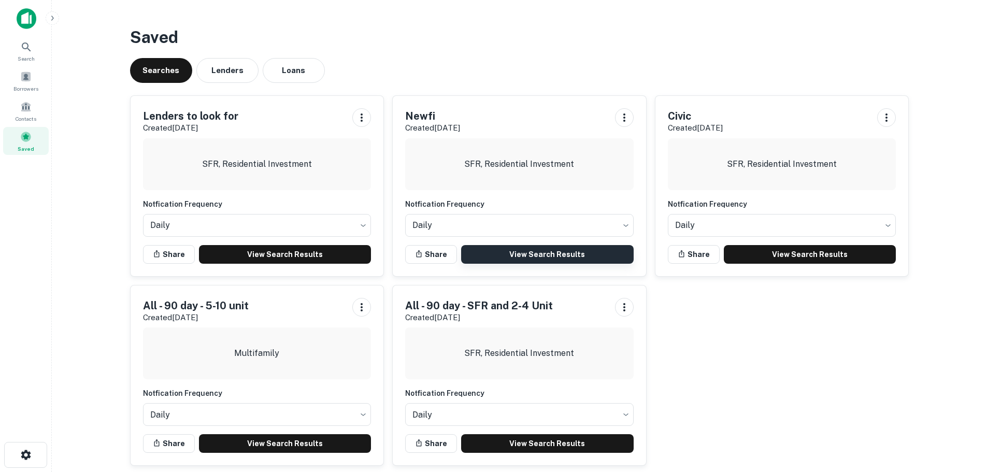
click at [528, 258] on link "View Search Results" at bounding box center [547, 254] width 173 height 19
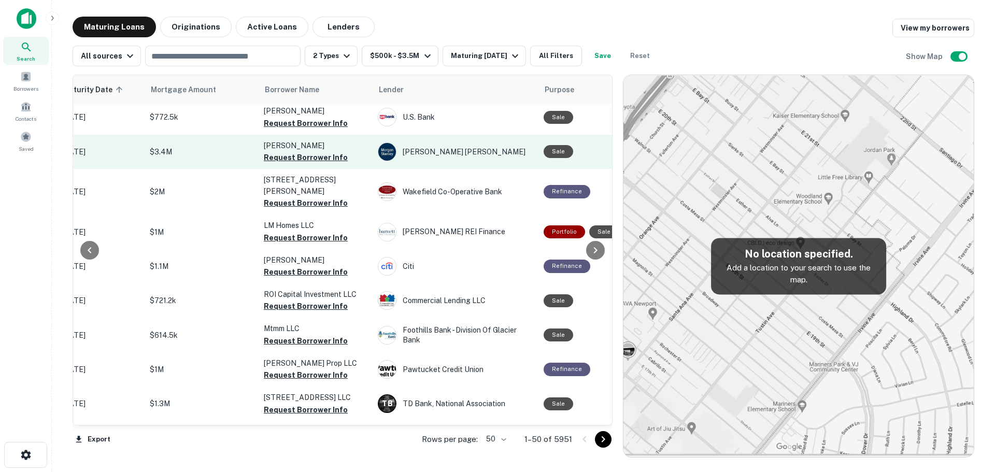
scroll to position [622, 192]
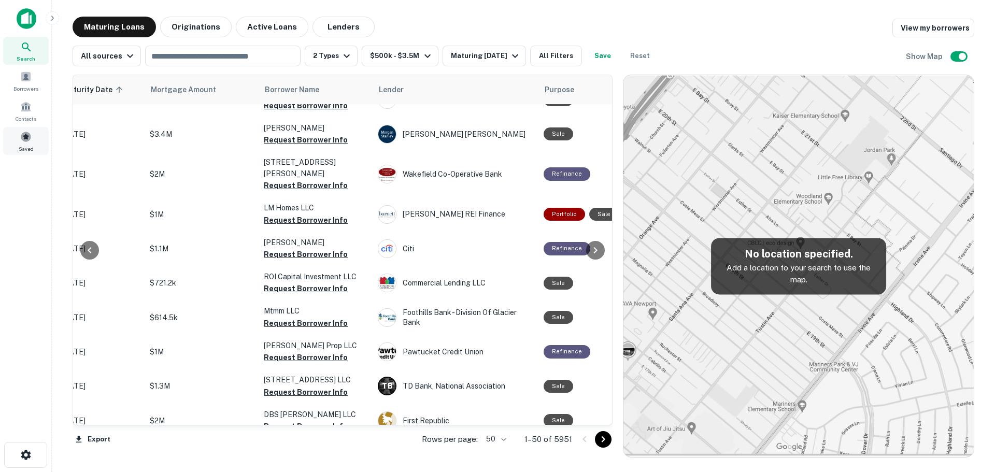
click at [24, 134] on span at bounding box center [25, 136] width 11 height 11
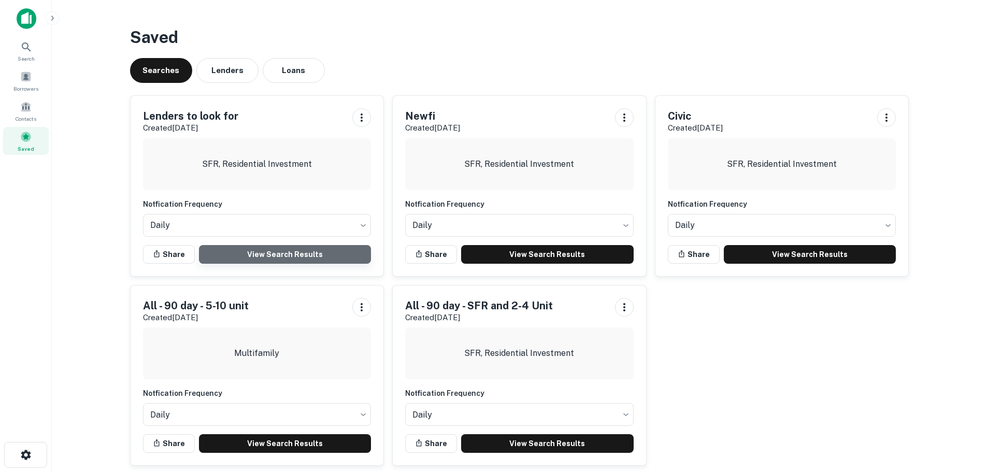
click at [320, 251] on link "View Search Results" at bounding box center [285, 254] width 173 height 19
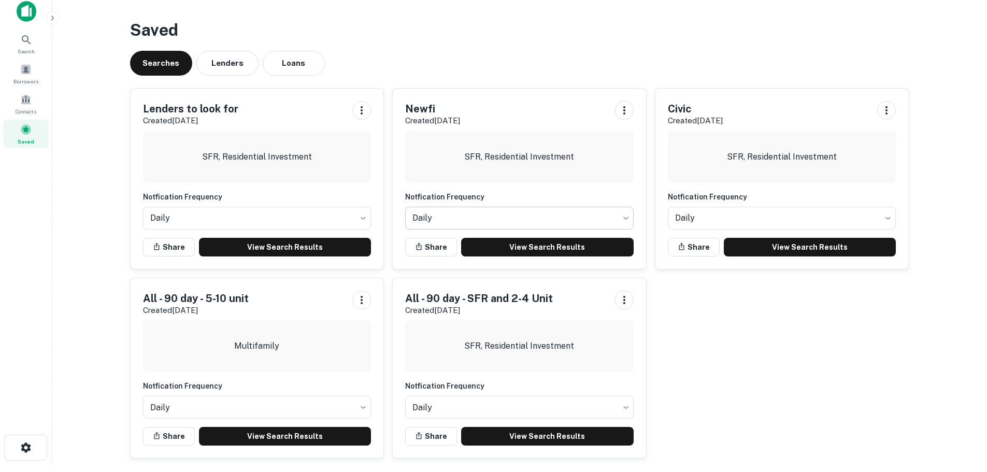
scroll to position [10, 0]
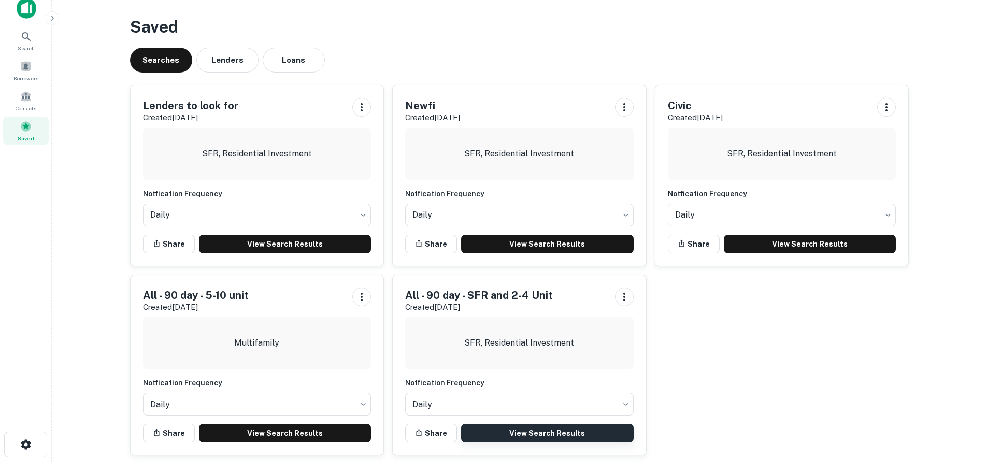
click at [556, 430] on link "View Search Results" at bounding box center [547, 433] width 173 height 19
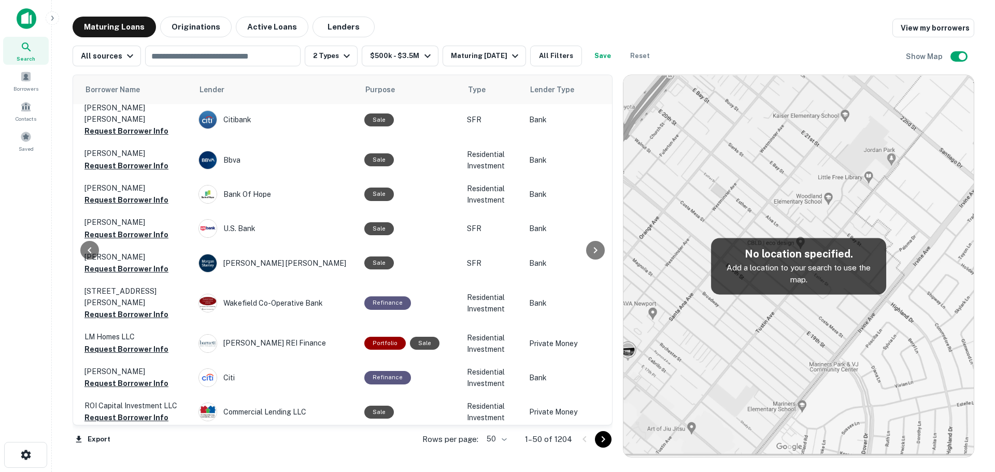
scroll to position [415, 371]
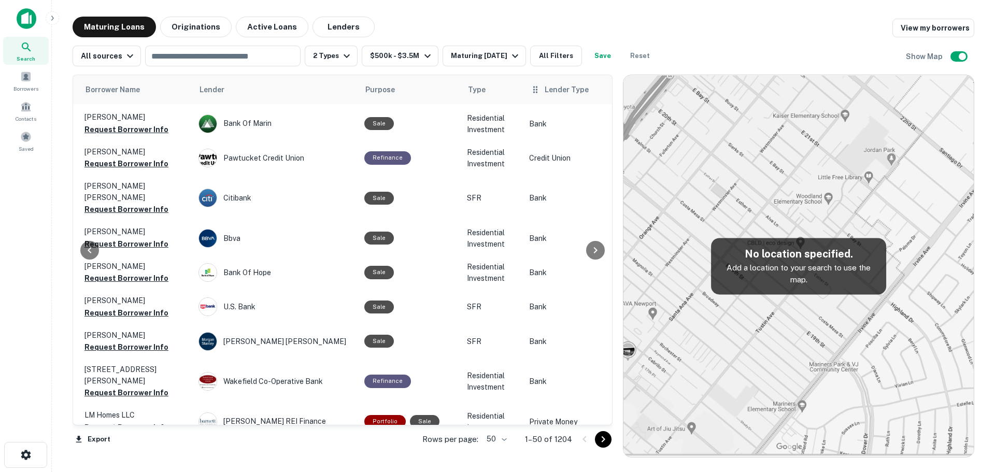
click at [545, 89] on span "Lender Type" at bounding box center [567, 89] width 44 height 12
click at [546, 94] on span "Lender Type" at bounding box center [567, 89] width 44 height 12
click at [530, 90] on icon at bounding box center [535, 89] width 10 height 12
click at [533, 92] on icon at bounding box center [535, 89] width 10 height 12
click at [565, 57] on button "All Filters" at bounding box center [556, 56] width 52 height 21
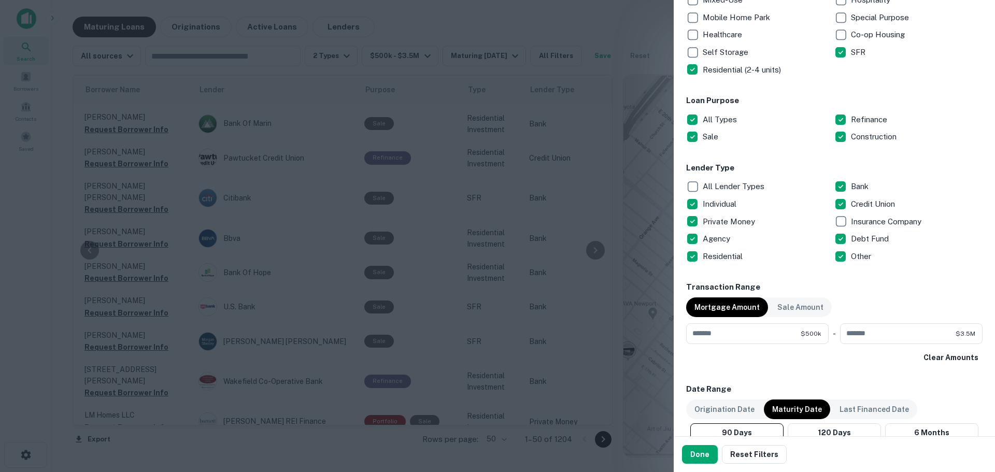
scroll to position [259, 0]
click at [449, 307] on div at bounding box center [497, 236] width 995 height 472
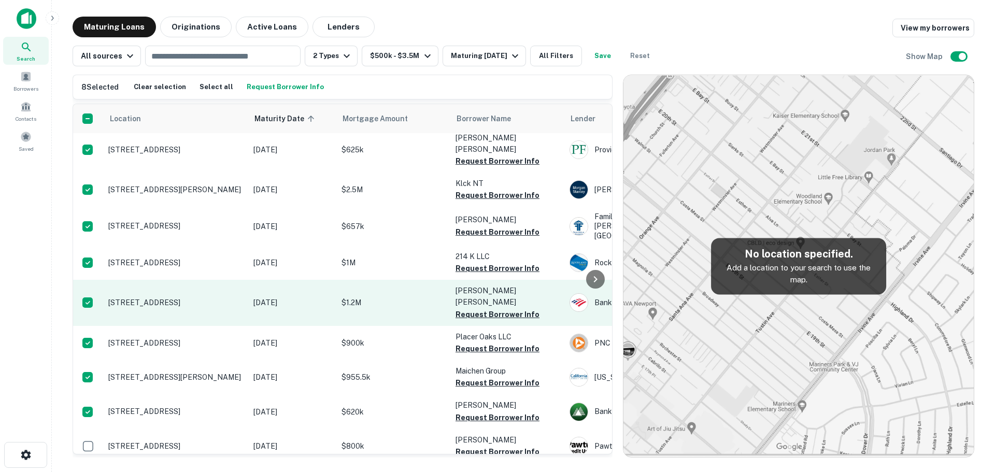
scroll to position [207, 0]
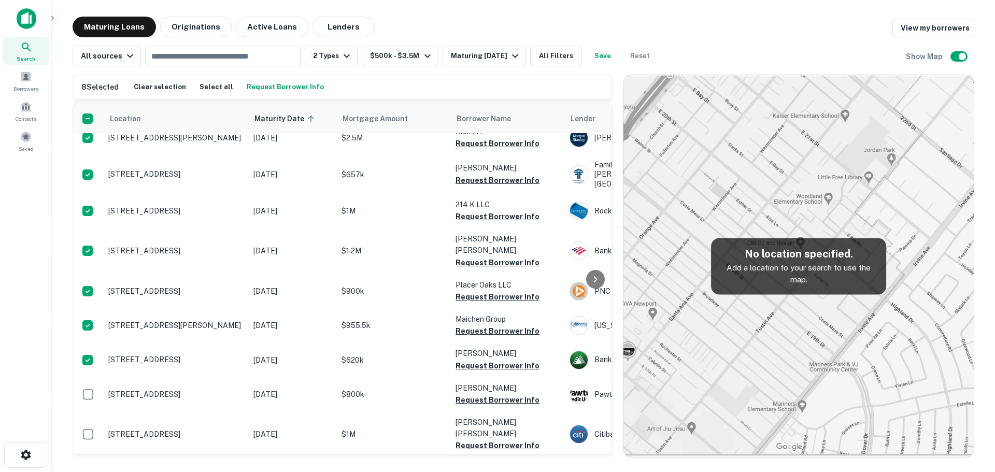
click at [273, 84] on button "Request Borrower Info" at bounding box center [285, 87] width 82 height 16
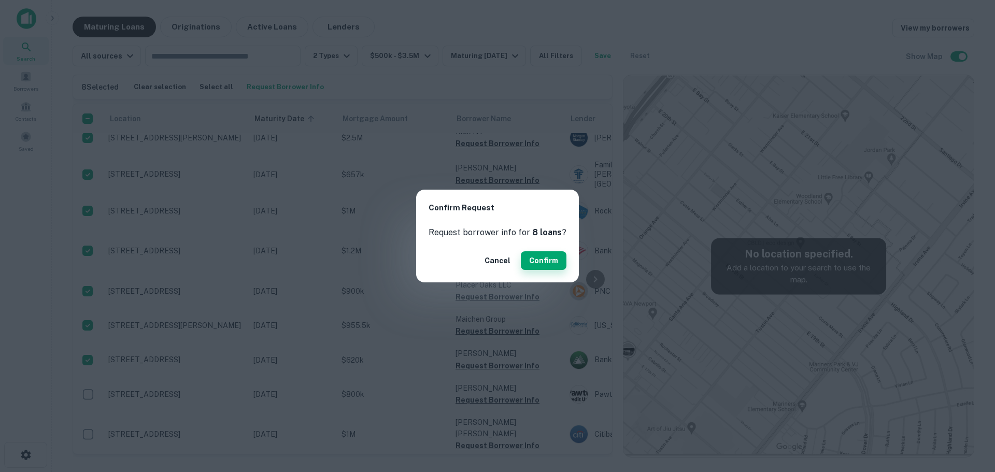
click at [536, 260] on button "Confirm" at bounding box center [544, 260] width 46 height 19
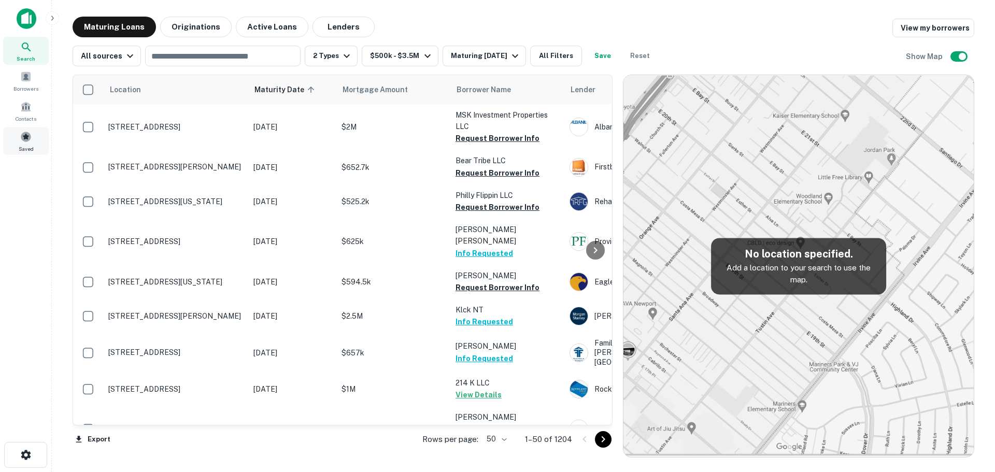
click at [26, 134] on span at bounding box center [25, 136] width 11 height 11
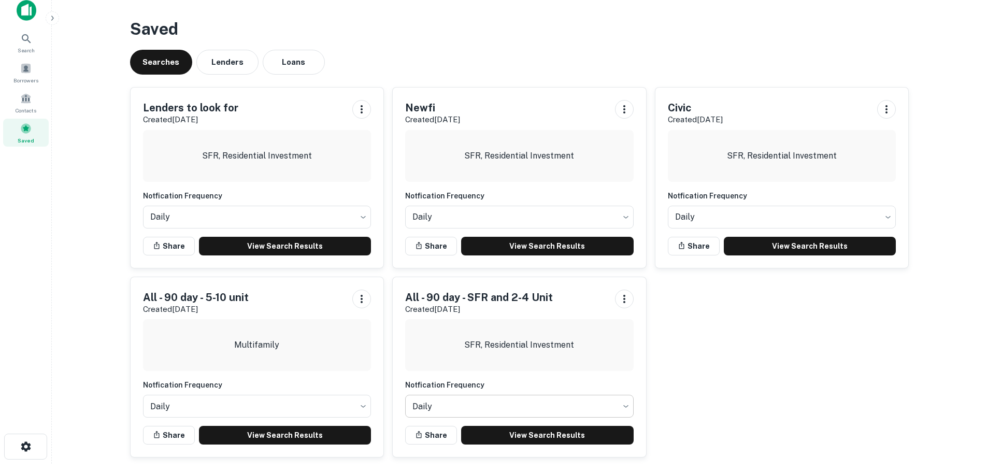
scroll to position [10, 0]
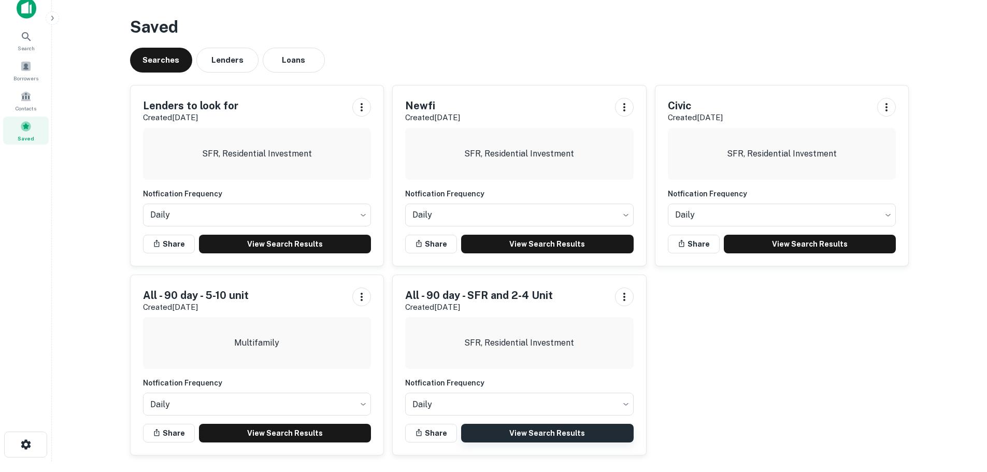
click at [551, 434] on link "View Search Results" at bounding box center [547, 433] width 173 height 19
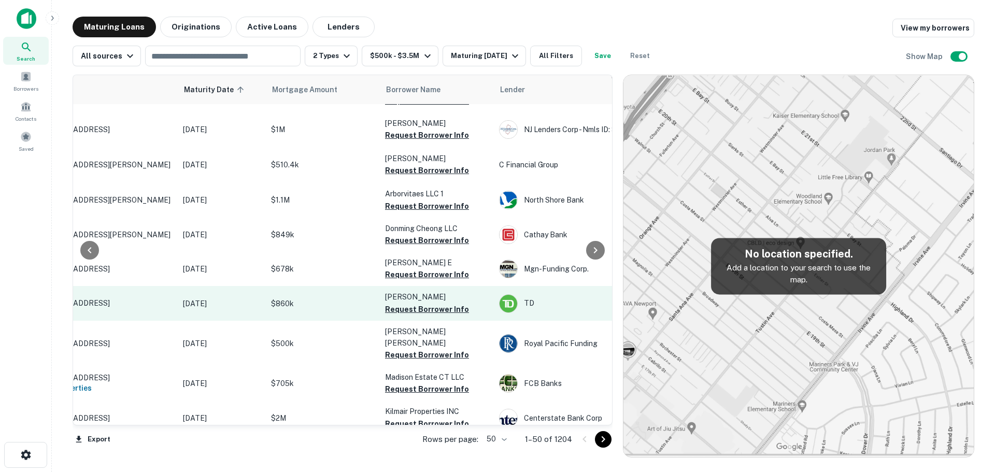
scroll to position [1192, 70]
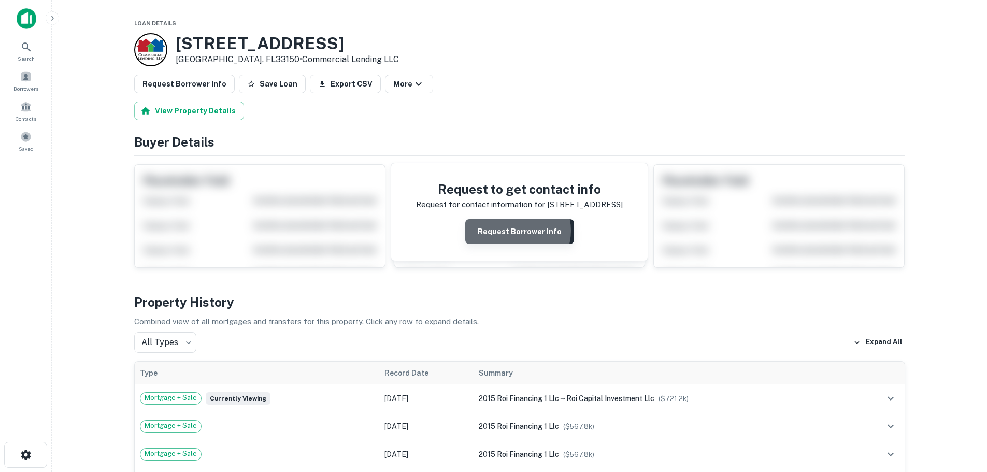
click at [515, 231] on button "Request Borrower Info" at bounding box center [519, 231] width 109 height 25
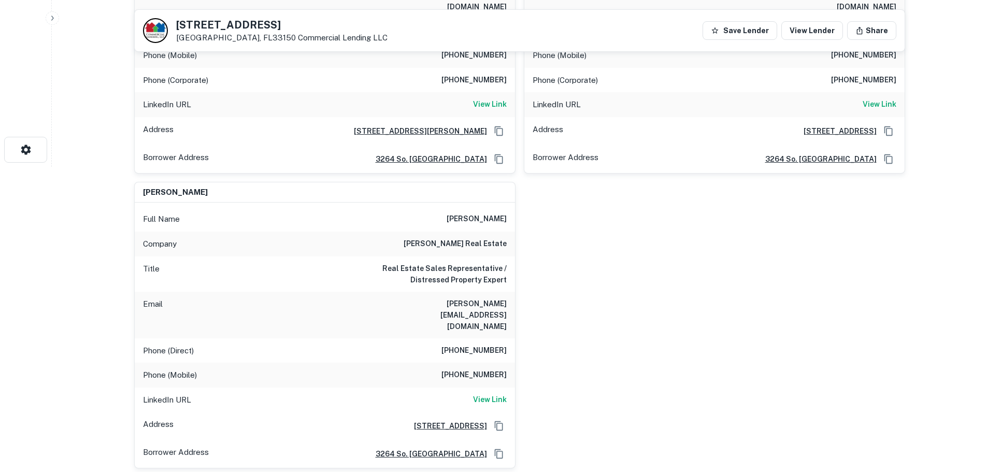
scroll to position [311, 0]
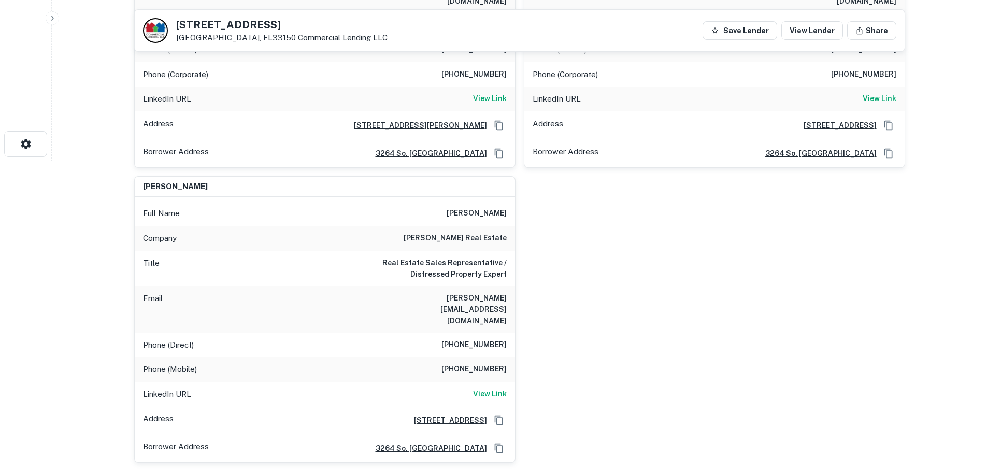
click at [497, 388] on h6 "View Link" at bounding box center [490, 393] width 34 height 11
click at [495, 93] on h6 "View Link" at bounding box center [490, 98] width 34 height 11
click at [887, 93] on h6 "View Link" at bounding box center [880, 98] width 34 height 11
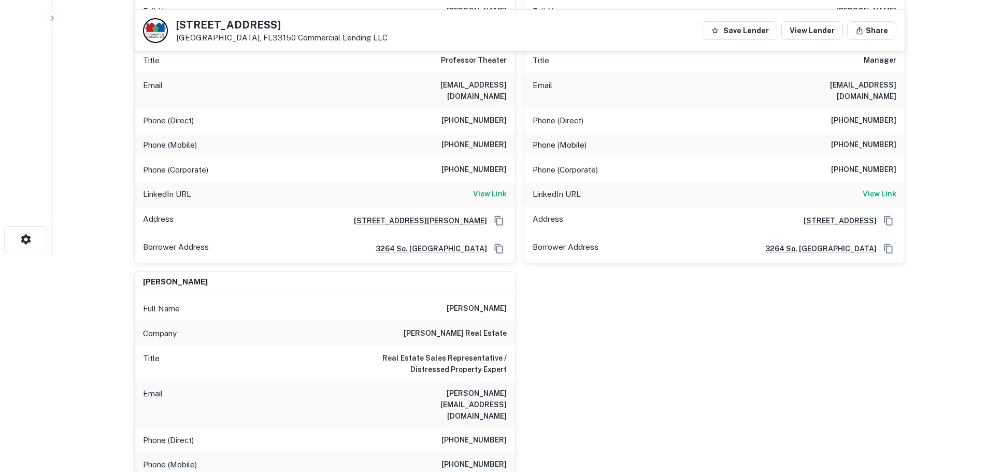
scroll to position [104, 0]
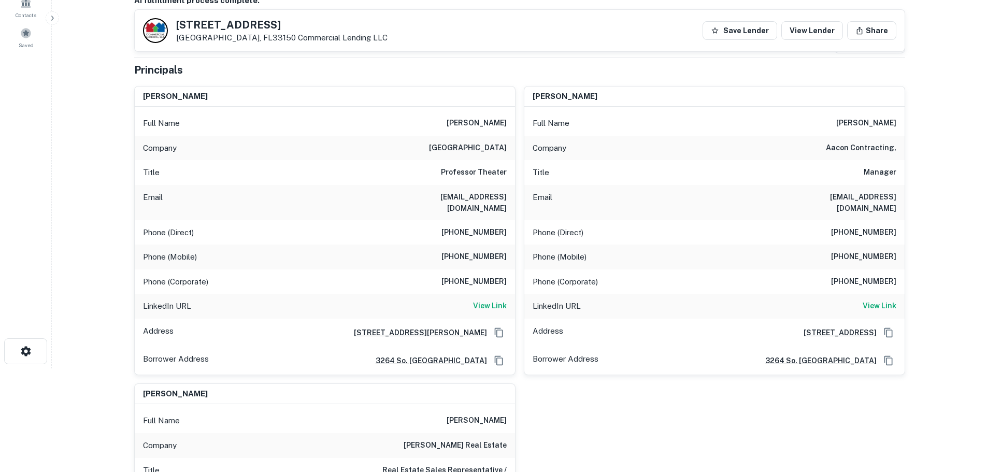
click at [516, 88] on div "[PERSON_NAME] Full Name [PERSON_NAME] Company aacon contracting, Title Manager …" at bounding box center [711, 226] width 390 height 297
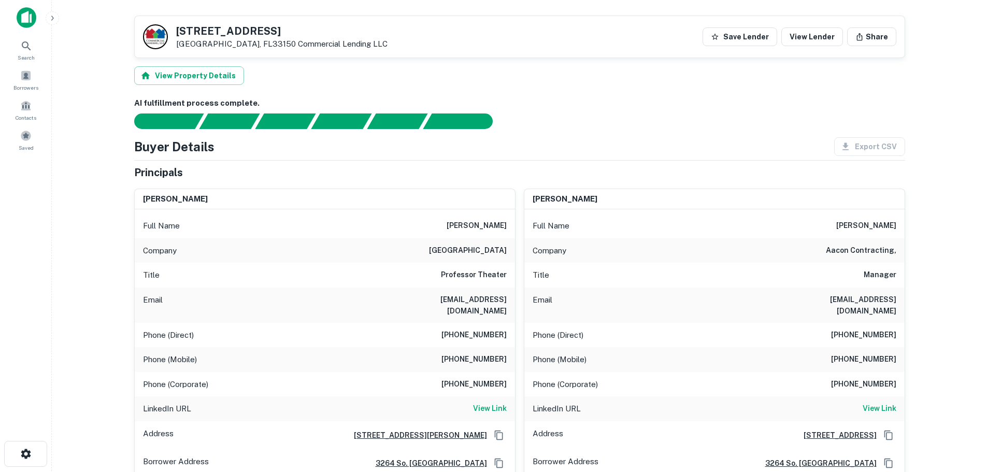
scroll to position [0, 0]
